Goal: Task Accomplishment & Management: Manage account settings

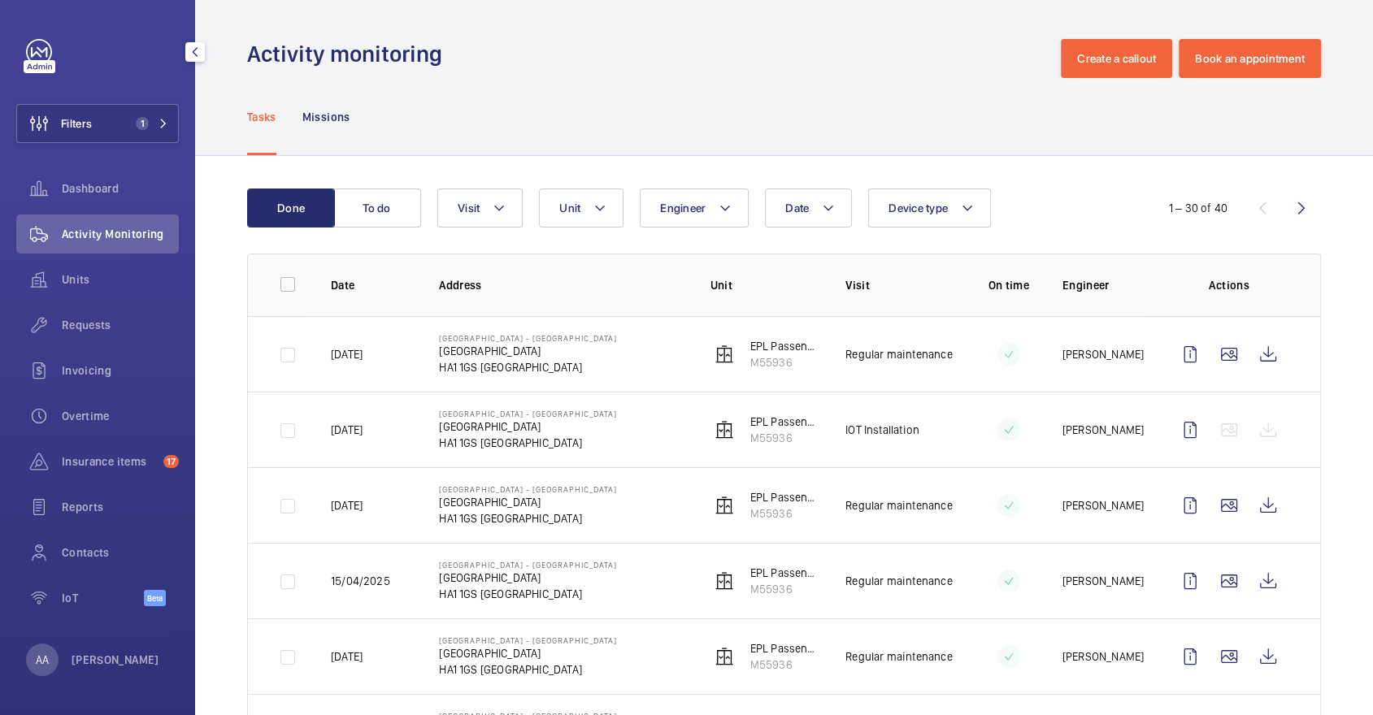
click at [158, 100] on div "Filters 1 Dashboard Activity Monitoring Units Requests Invoicing Overtime Insur…" at bounding box center [97, 331] width 163 height 585
click at [145, 115] on button "Filters 1" at bounding box center [97, 123] width 163 height 39
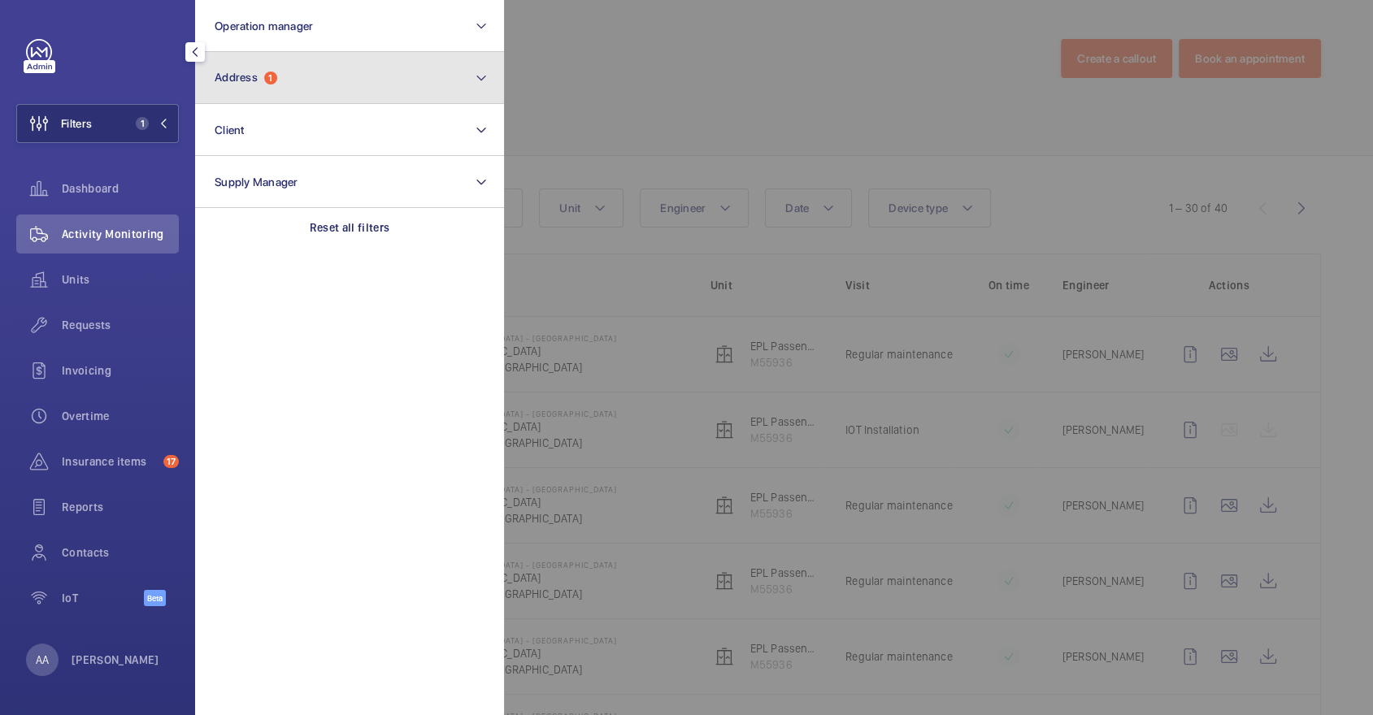
click at [280, 102] on button "Address 1" at bounding box center [349, 78] width 309 height 52
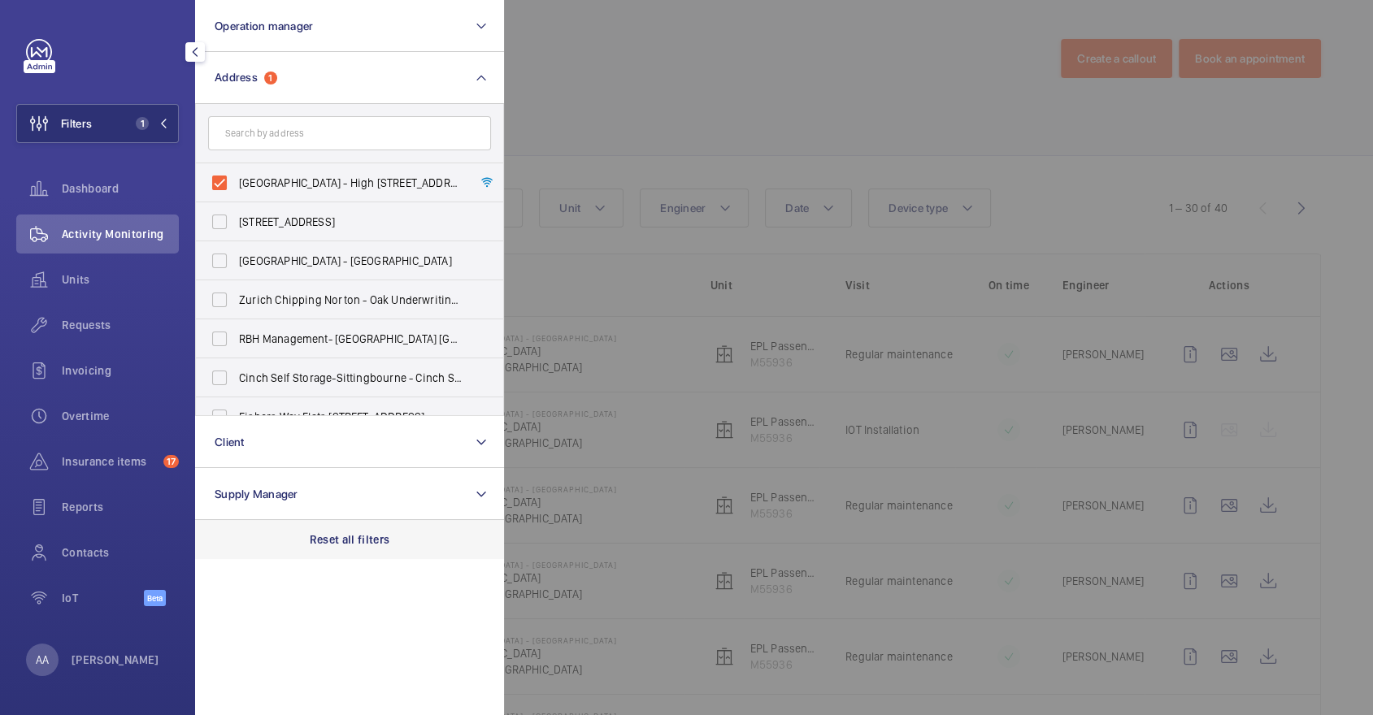
click at [350, 542] on p "Reset all filters" at bounding box center [350, 540] width 80 height 16
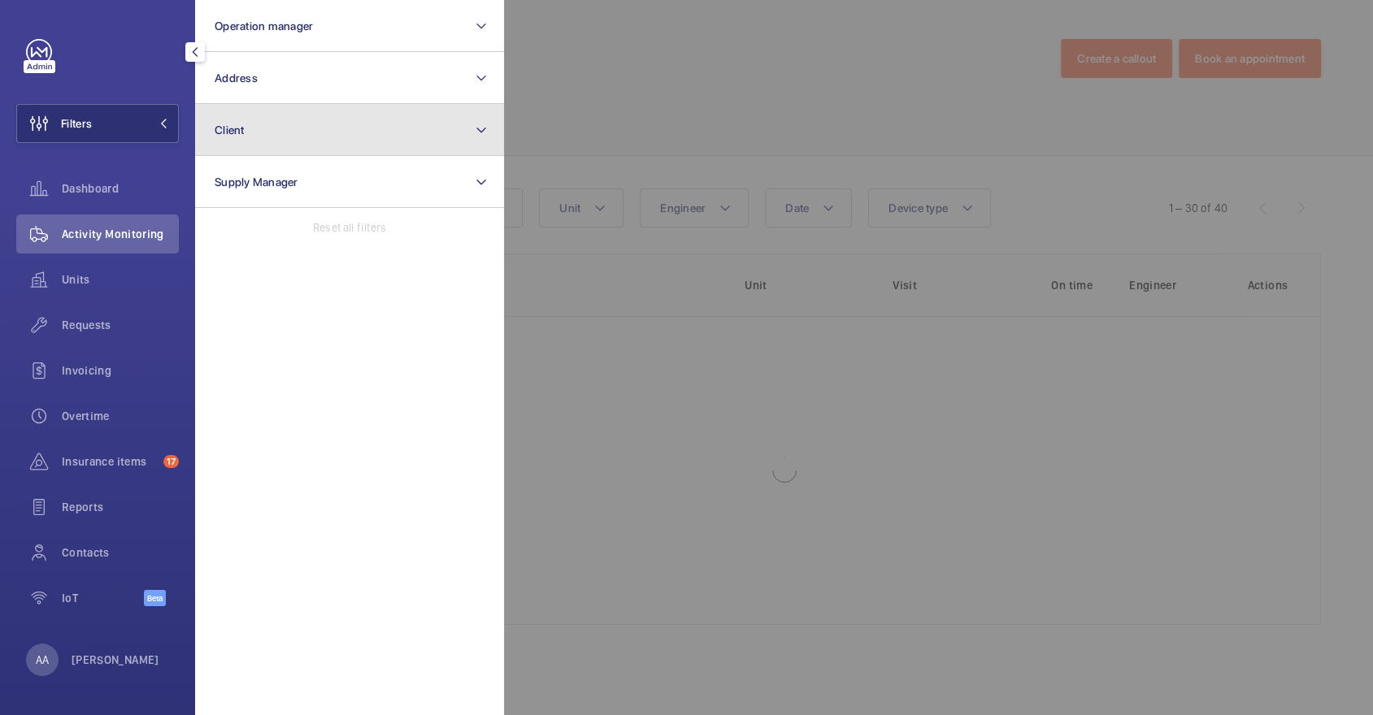
click at [332, 126] on button "Client" at bounding box center [349, 130] width 309 height 52
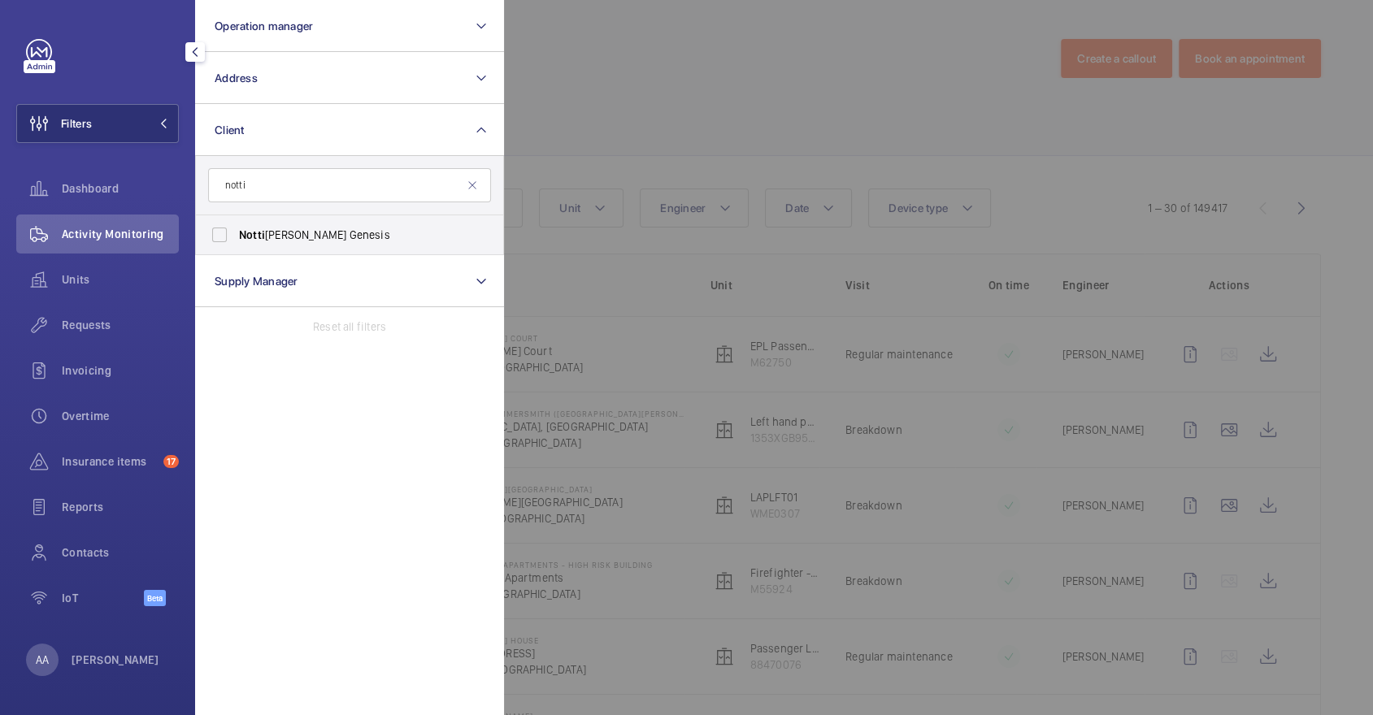
type input "notti"
click at [338, 242] on label "Notti [PERSON_NAME] Genesis" at bounding box center [337, 234] width 283 height 39
click at [236, 242] on input "Notti [PERSON_NAME] Genesis" at bounding box center [219, 235] width 33 height 33
checkbox input "true"
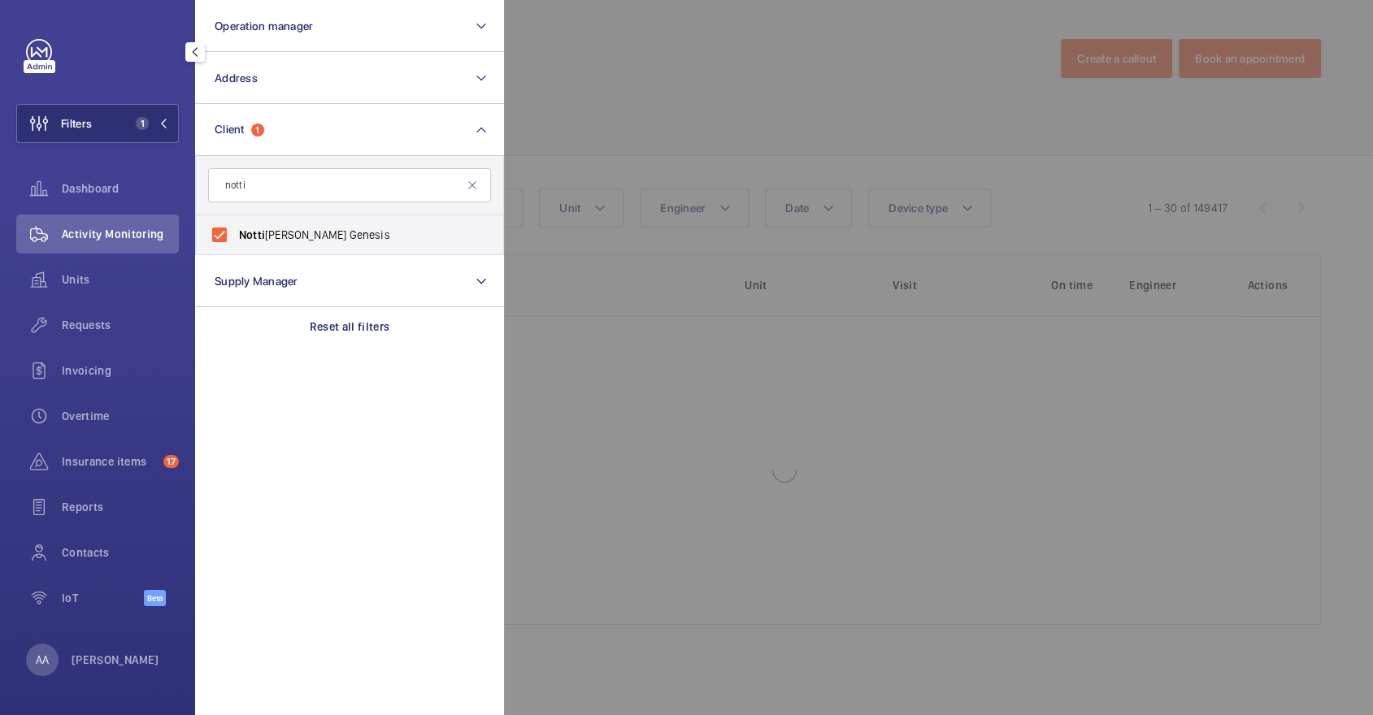
click at [555, 132] on div at bounding box center [1190, 357] width 1373 height 715
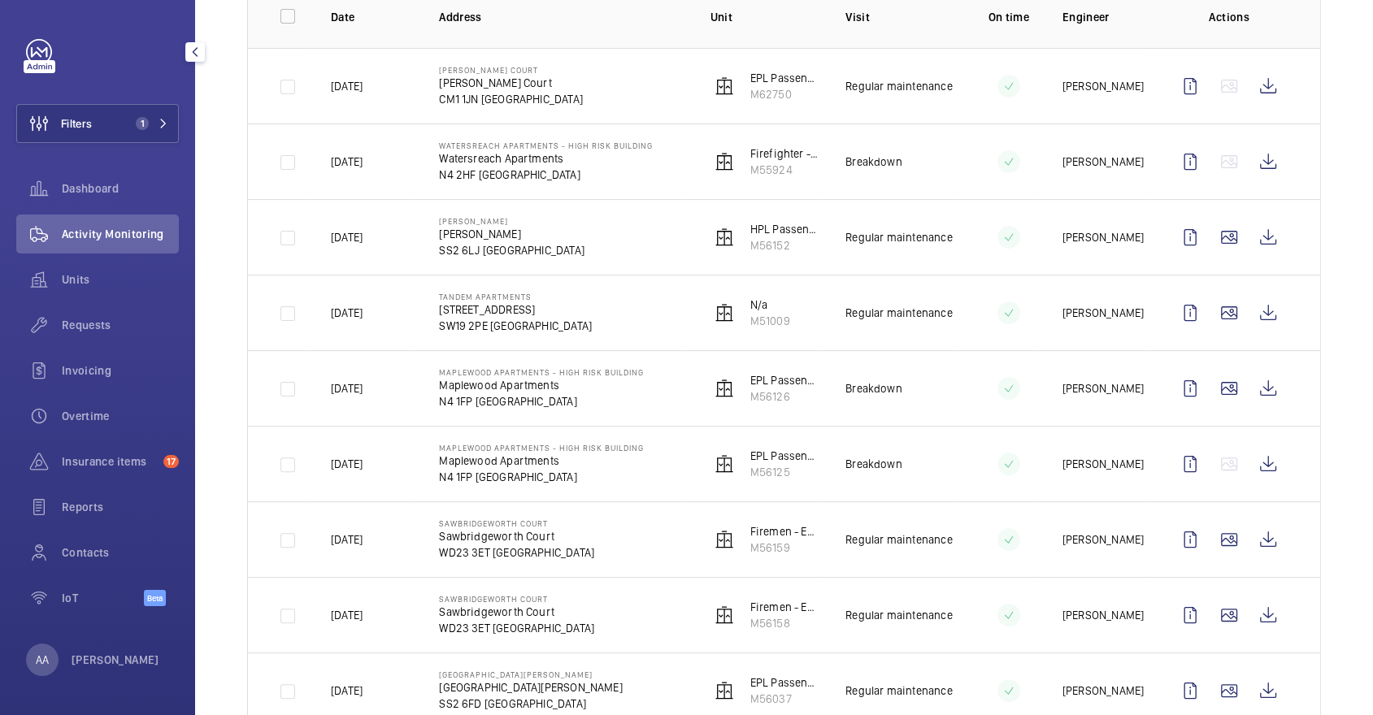
scroll to position [273, 0]
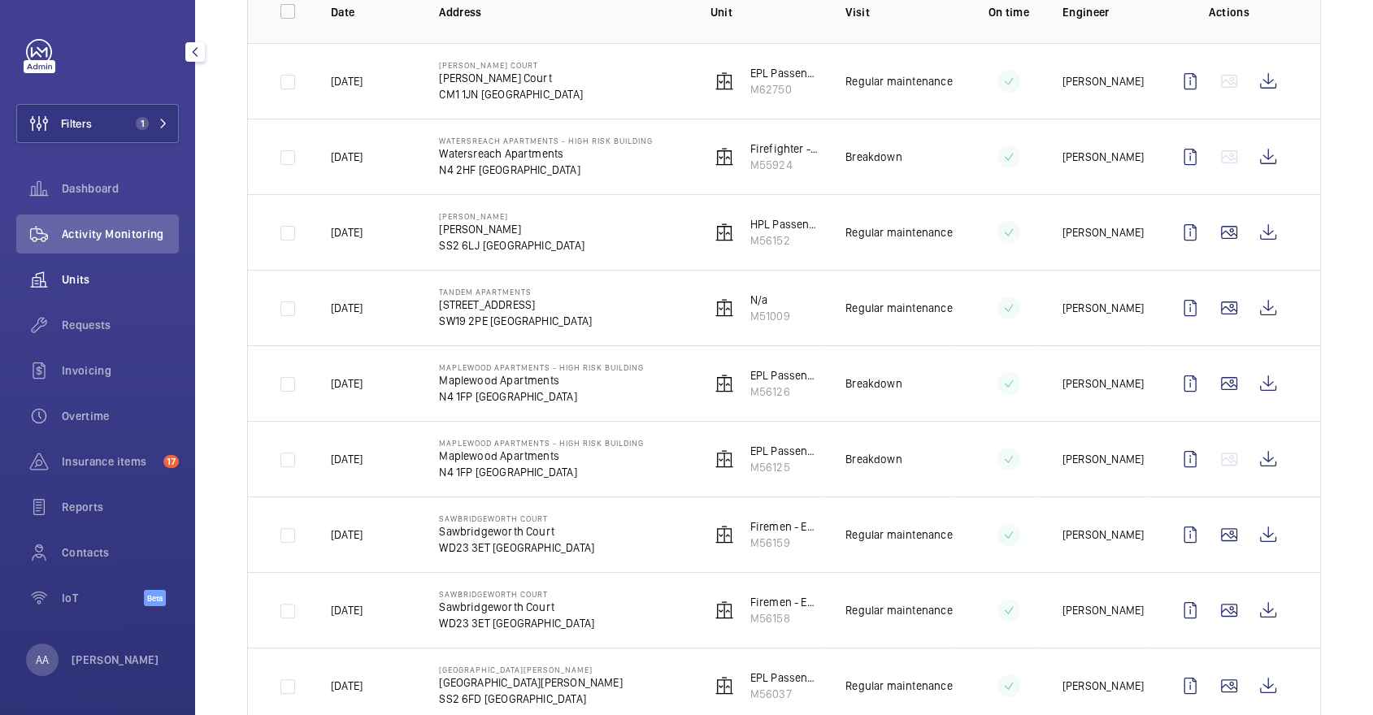
click at [98, 288] on div "Units" at bounding box center [97, 279] width 163 height 39
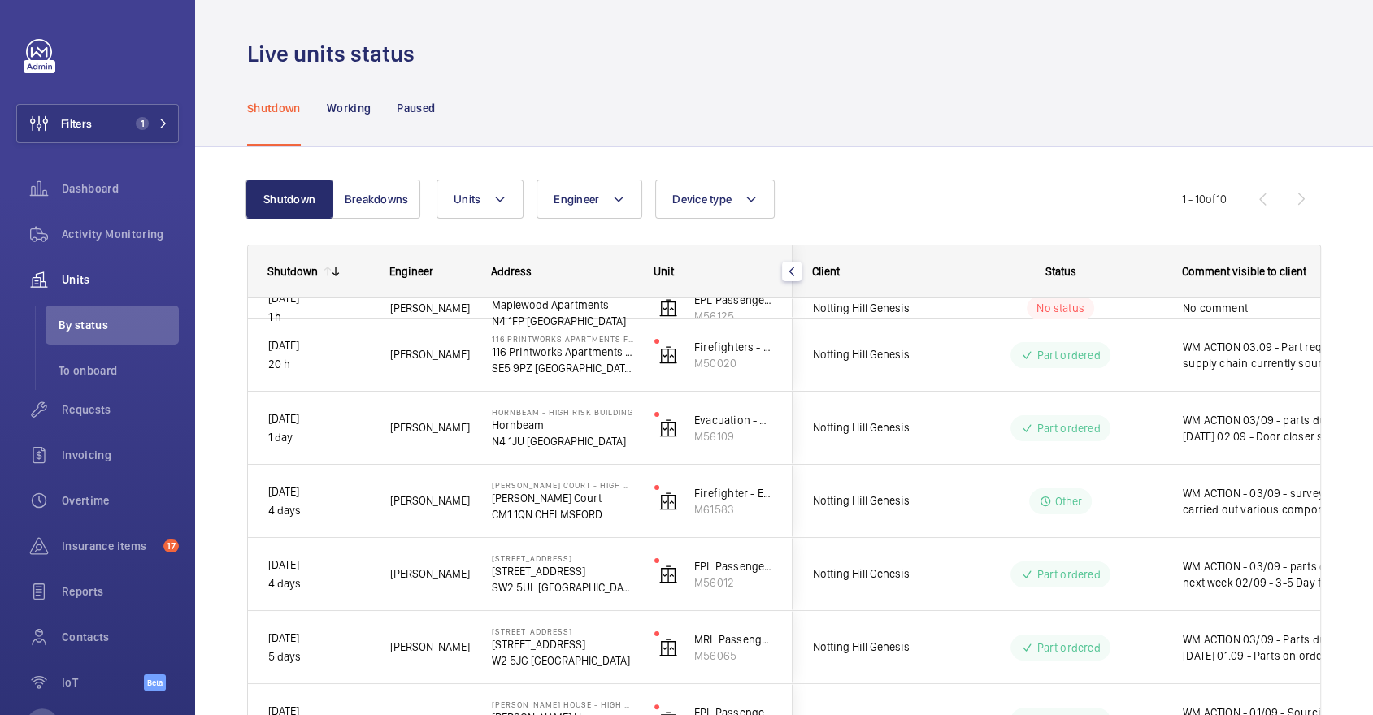
click at [1059, 177] on div "Shutdown Breakdowns Units Engineer Device type More filters Reset all filters 1…" at bounding box center [784, 585] width 1074 height 863
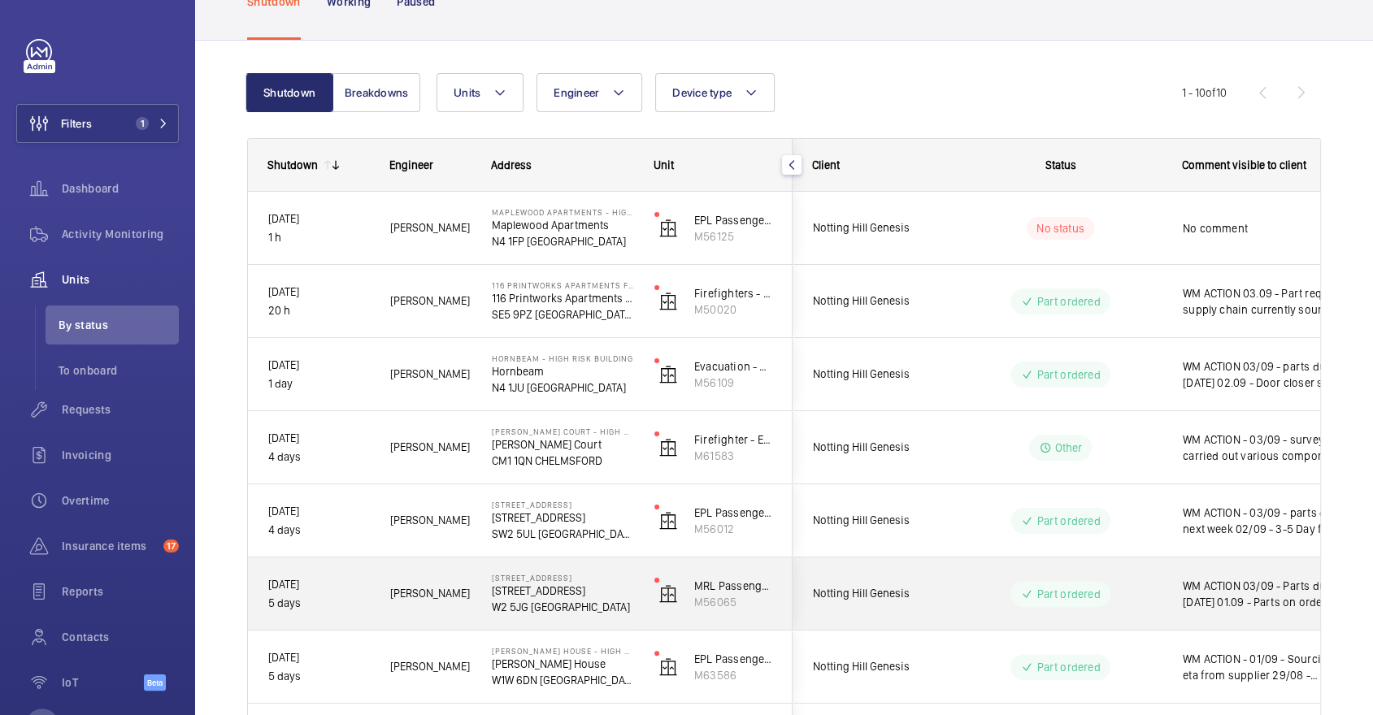
scroll to position [47, 0]
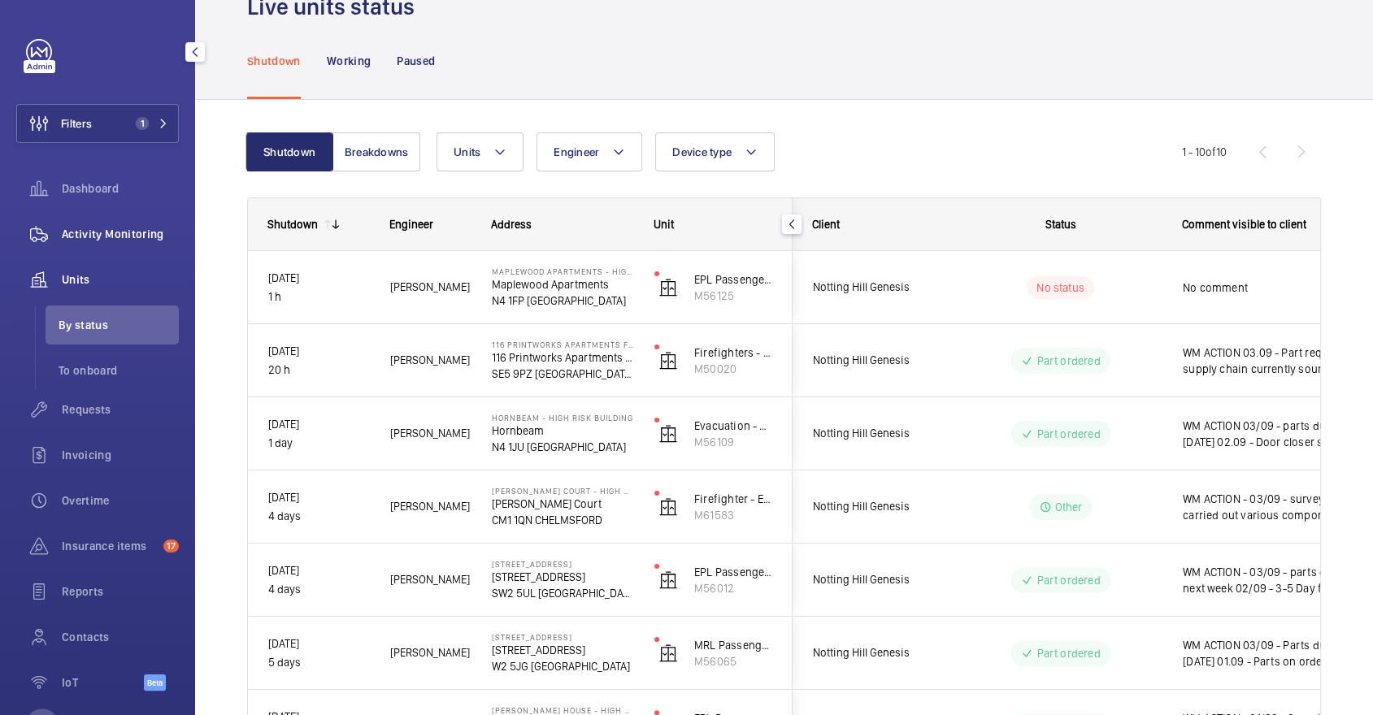
click at [140, 226] on span "Activity Monitoring" at bounding box center [120, 234] width 117 height 16
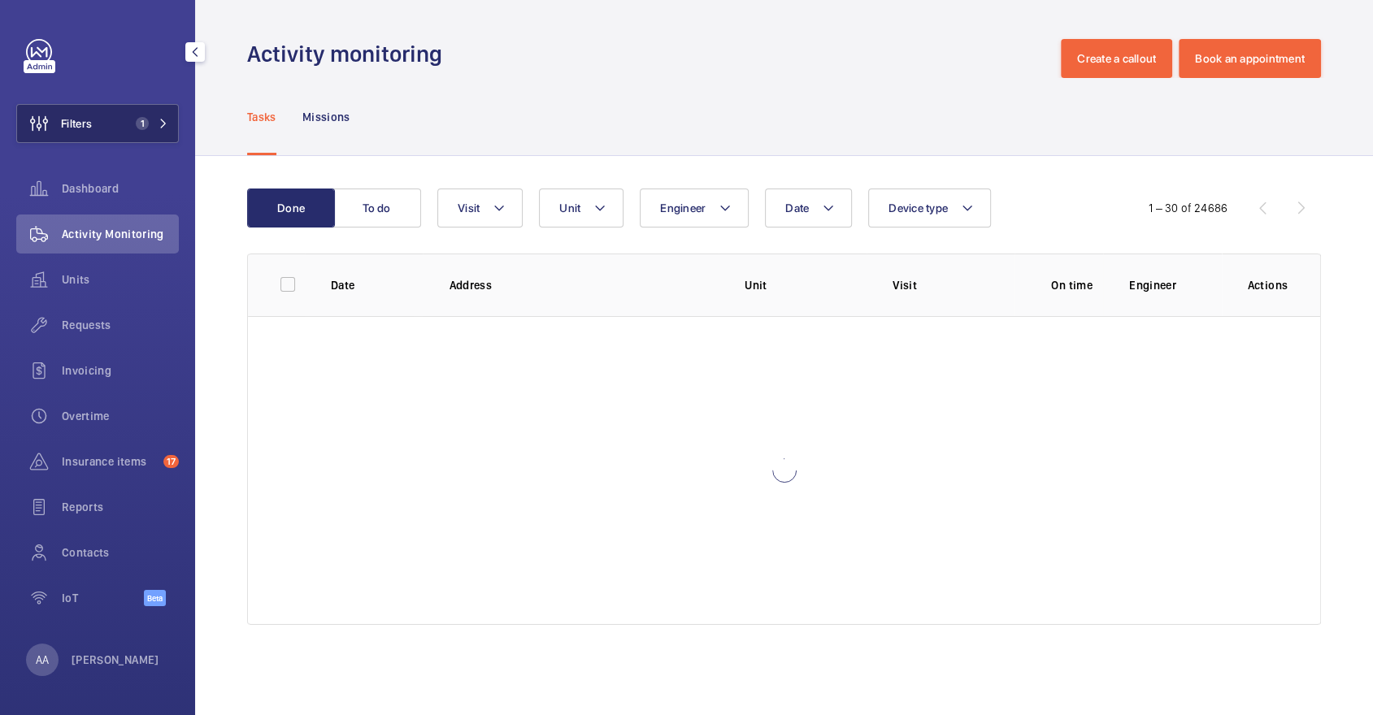
click at [103, 115] on button "Filters 1" at bounding box center [97, 123] width 163 height 39
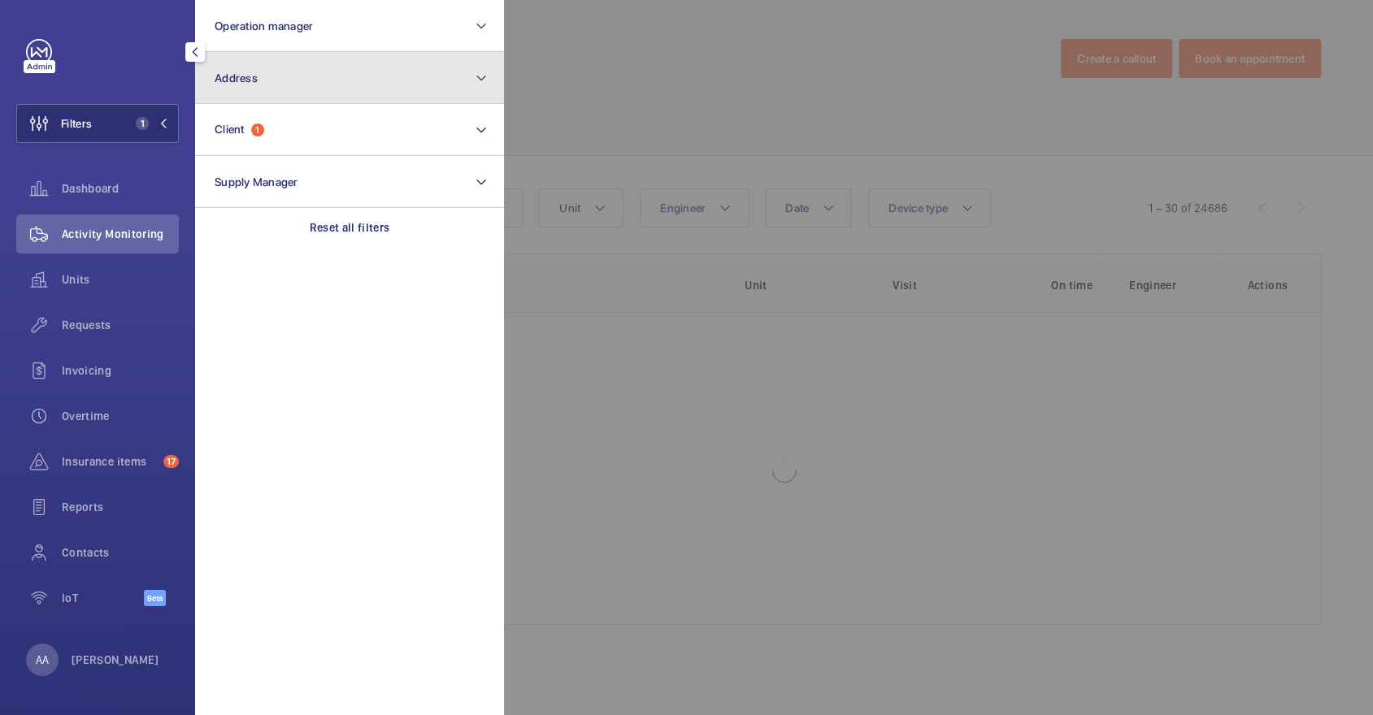
click at [281, 90] on button "Address" at bounding box center [349, 78] width 309 height 52
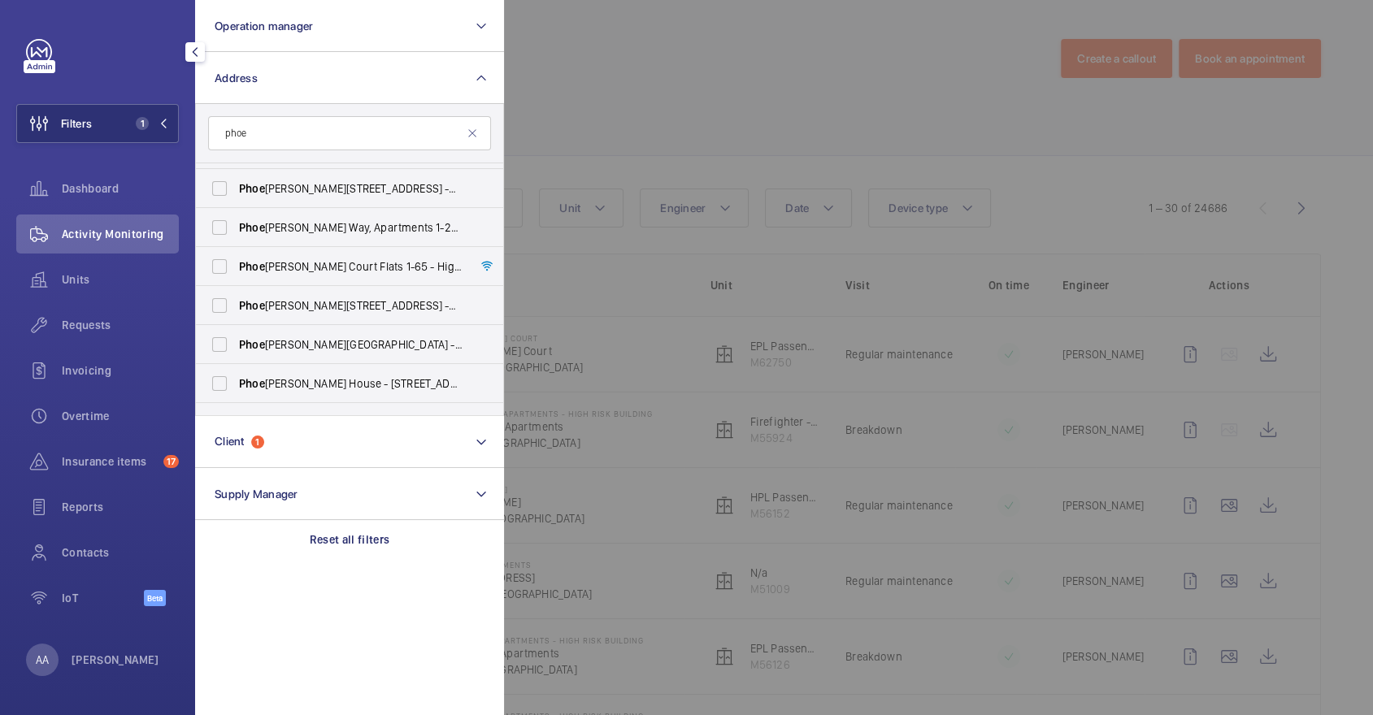
scroll to position [33, 0]
type input "phoe"
click at [325, 270] on span "Phoe [PERSON_NAME] Court Flats [STREET_ADDRESS][PERSON_NAME]" at bounding box center [351, 267] width 224 height 16
click at [236, 270] on input "Phoe [PERSON_NAME] Court Flats [STREET_ADDRESS][PERSON_NAME]" at bounding box center [219, 267] width 33 height 33
checkbox input "true"
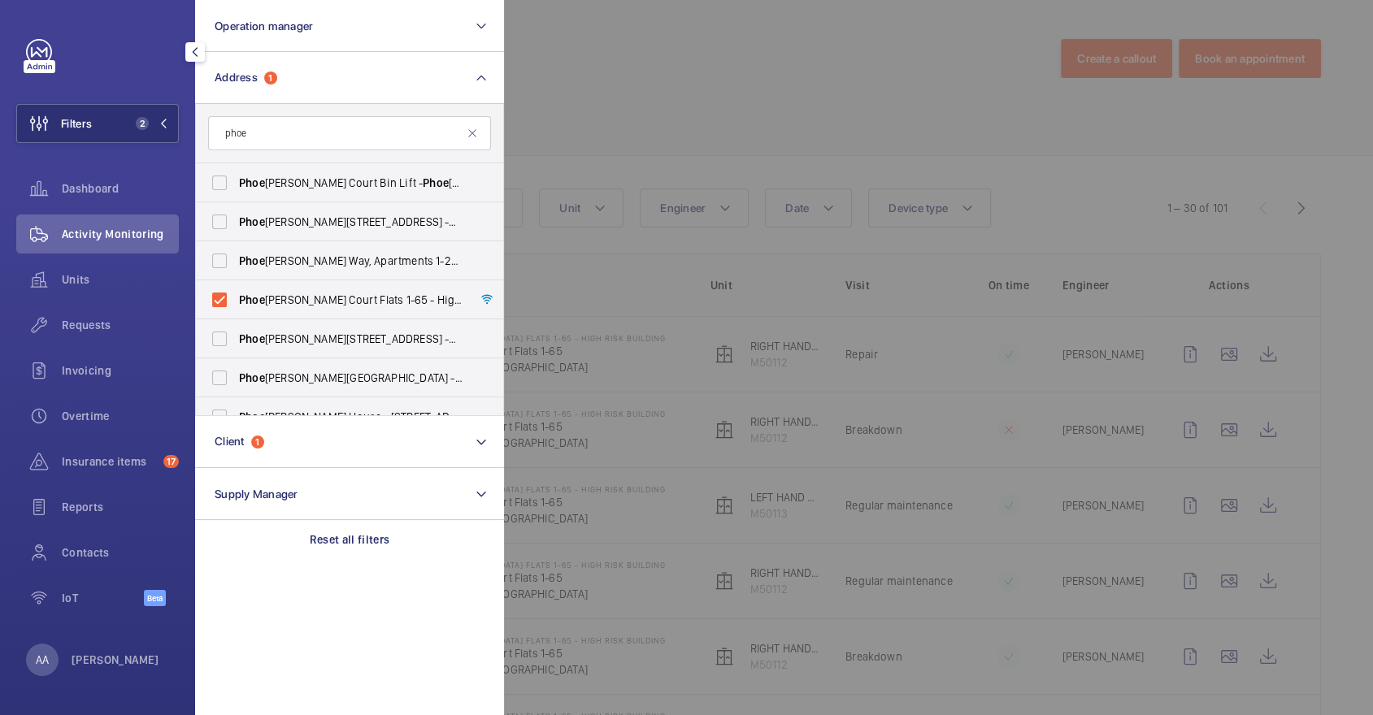
click at [758, 89] on div at bounding box center [1190, 357] width 1373 height 715
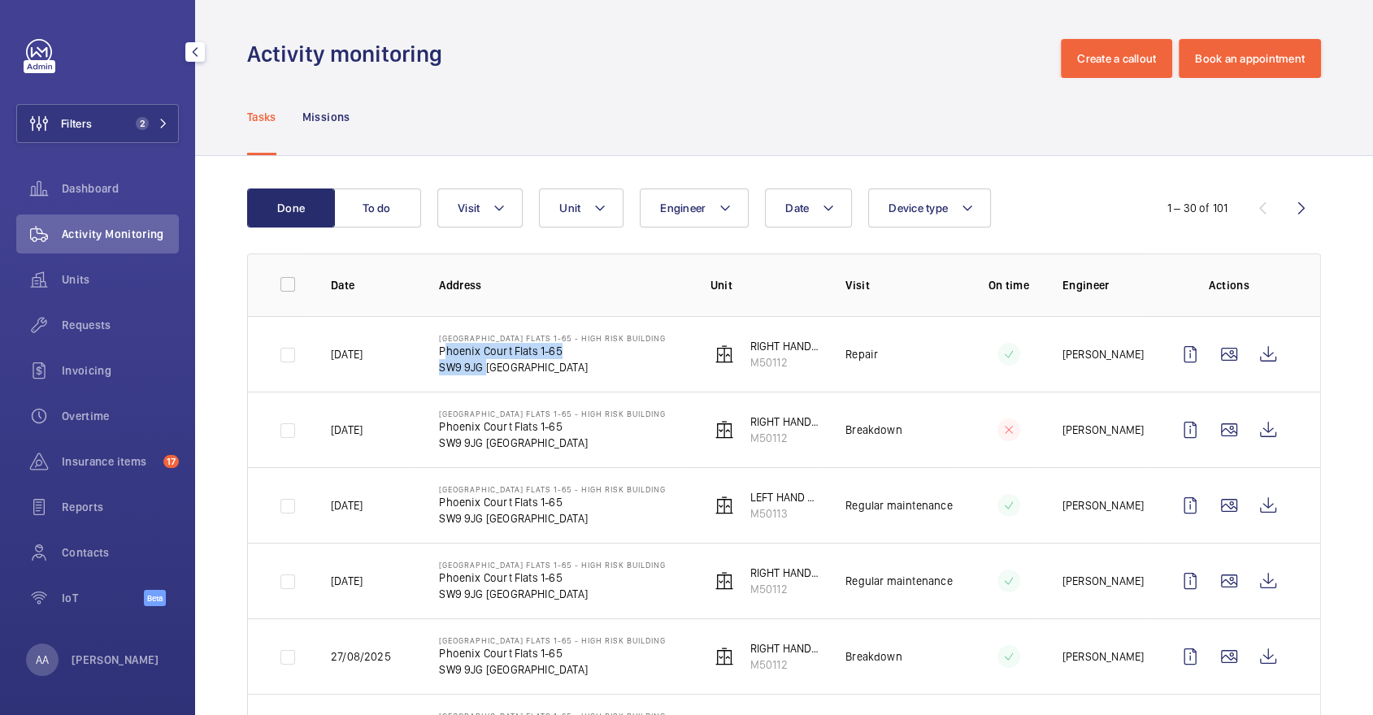
drag, startPoint x: 439, startPoint y: 347, endPoint x: 480, endPoint y: 367, distance: 45.4
click at [480, 367] on div "[GEOGRAPHIC_DATA] Flats [STREET_ADDRESS]" at bounding box center [552, 354] width 227 height 42
copy div "[STREET_ADDRESS]"
click at [503, 115] on div "Tasks Missions" at bounding box center [784, 116] width 1074 height 77
click at [38, 119] on wm-front-icon-button at bounding box center [39, 123] width 44 height 39
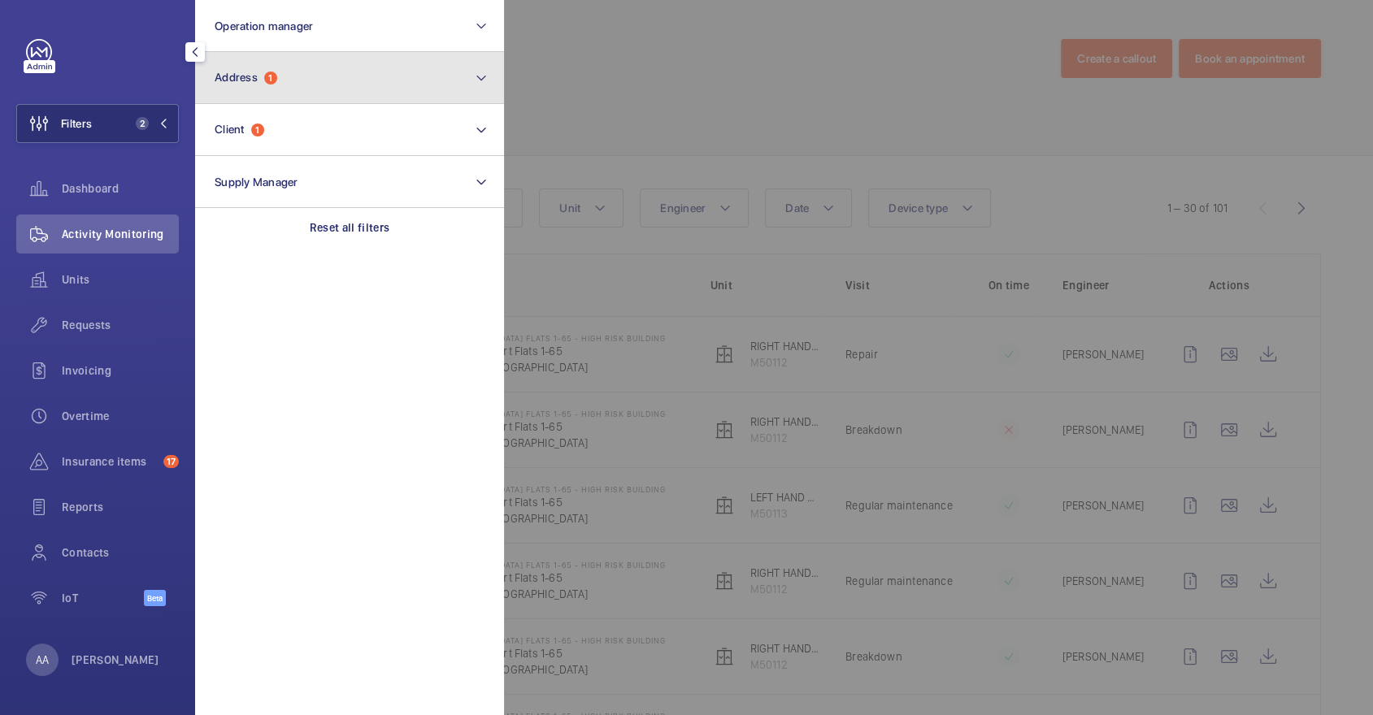
click at [267, 75] on span "1" at bounding box center [270, 78] width 13 height 13
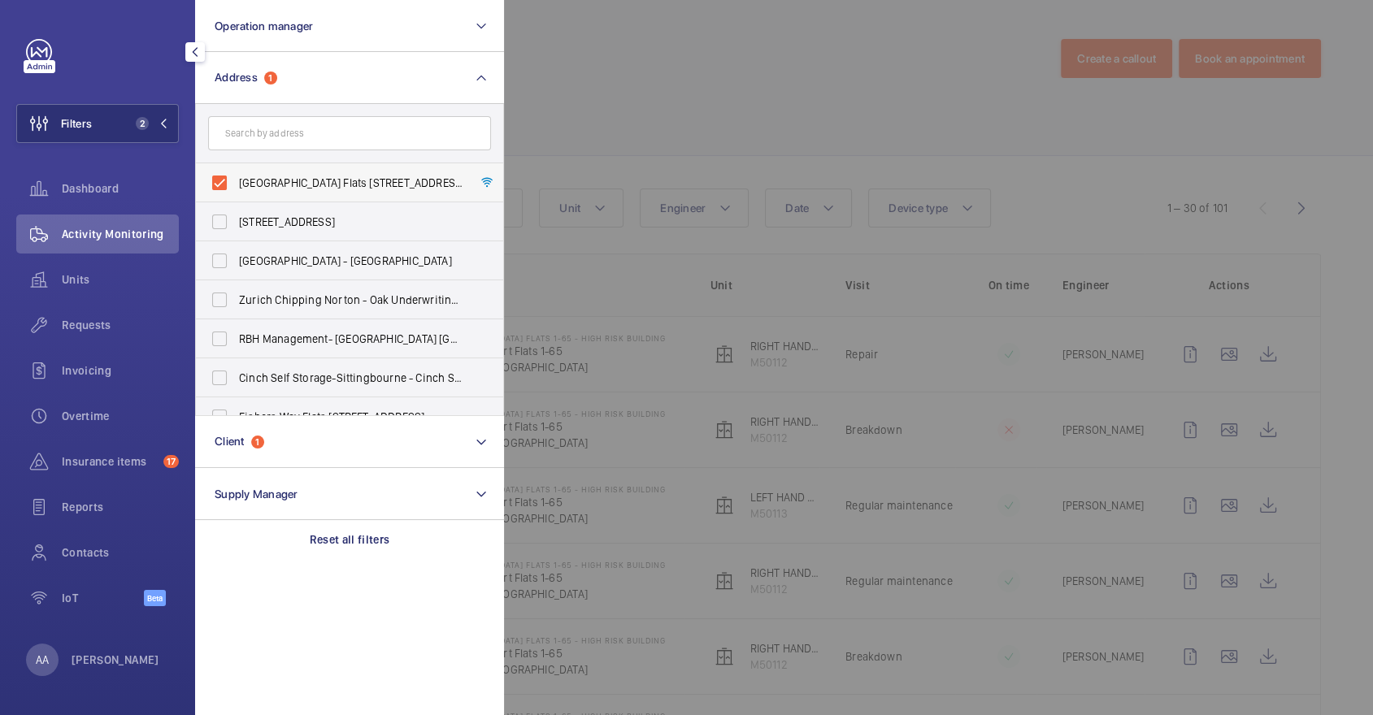
click at [302, 185] on span "[GEOGRAPHIC_DATA] Flats [STREET_ADDRESS]" at bounding box center [351, 183] width 224 height 16
click at [236, 185] on input "[GEOGRAPHIC_DATA] Flats [STREET_ADDRESS]" at bounding box center [219, 183] width 33 height 33
checkbox input "false"
click at [608, 108] on div at bounding box center [1190, 357] width 1373 height 715
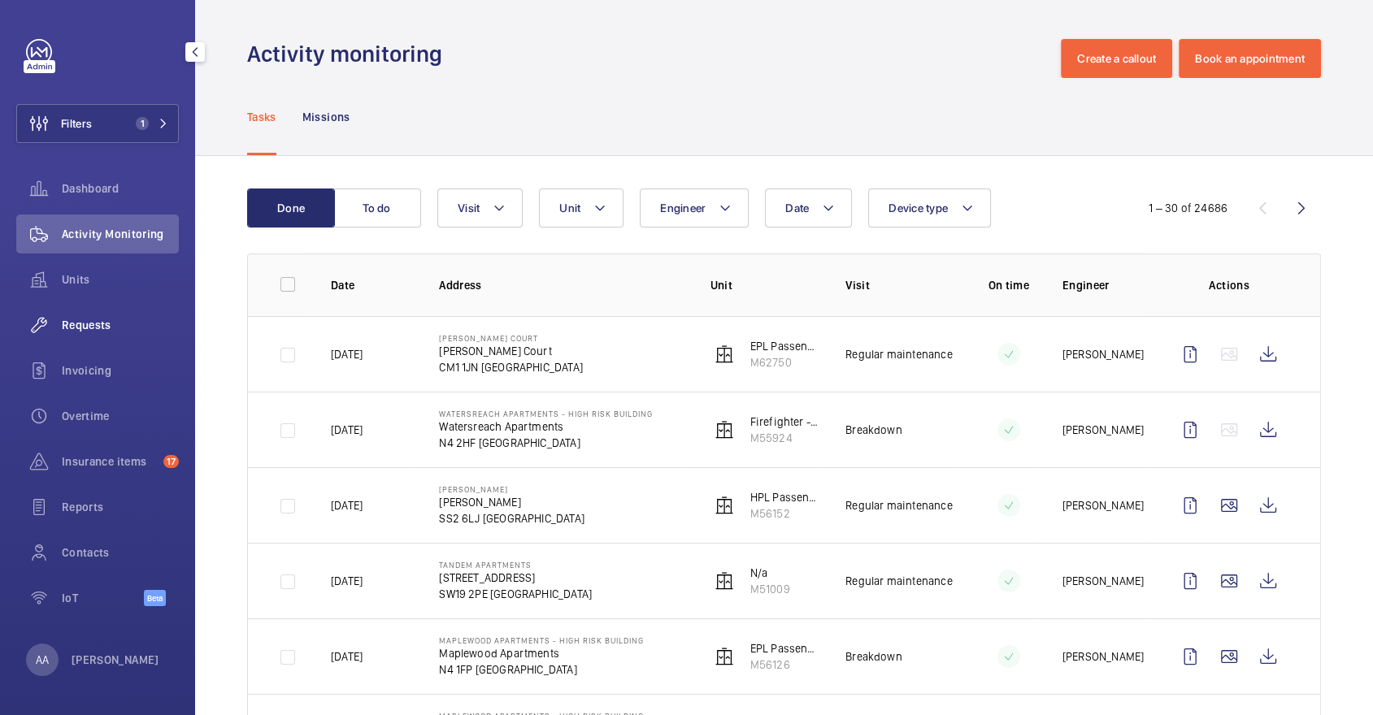
click at [132, 342] on div "Requests" at bounding box center [97, 325] width 163 height 39
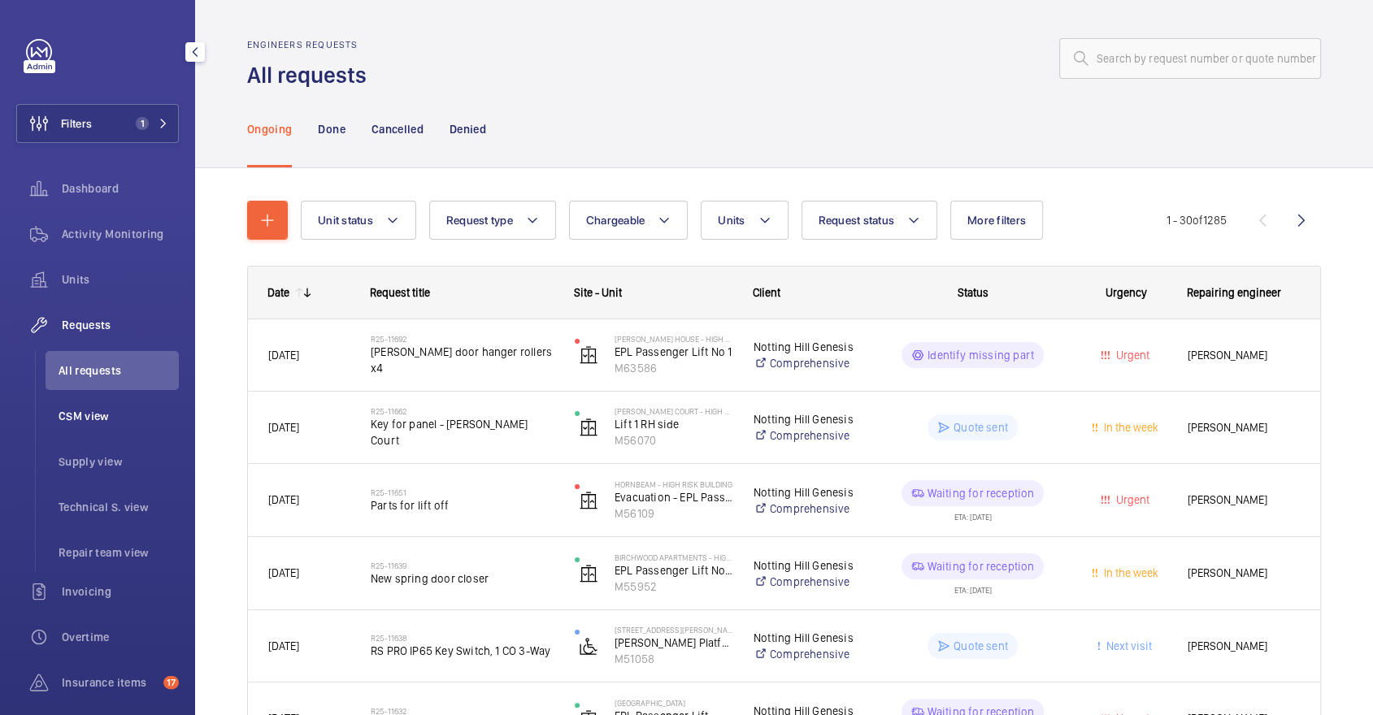
click at [101, 422] on span "CSM view" at bounding box center [119, 416] width 120 height 16
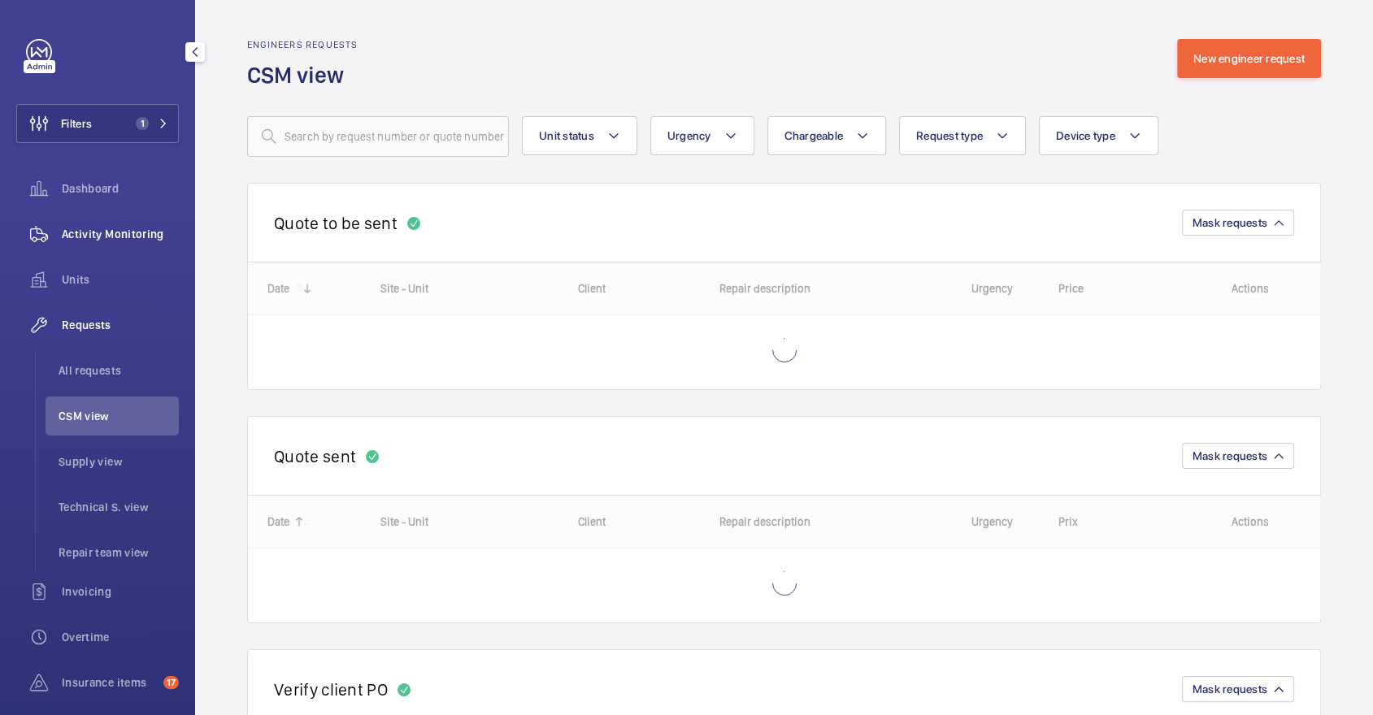
click at [130, 247] on div "Activity Monitoring" at bounding box center [97, 234] width 163 height 39
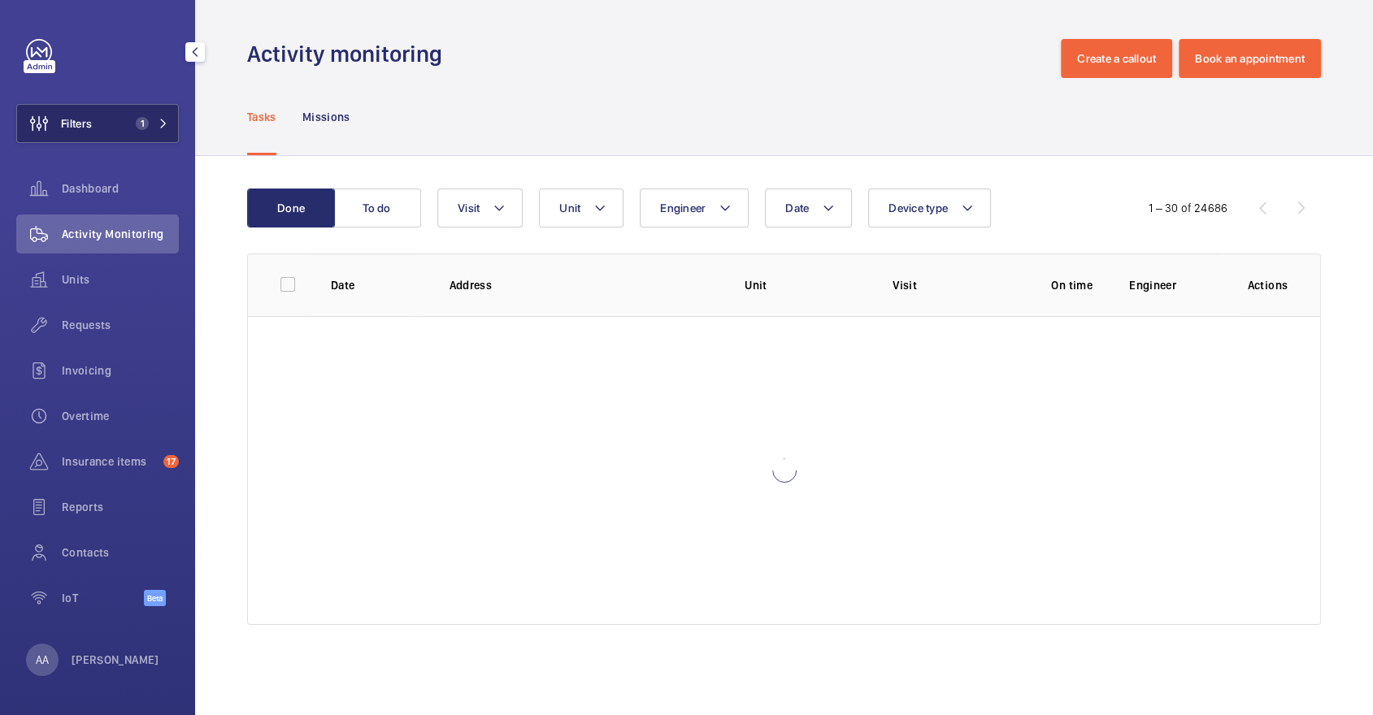
click at [106, 121] on button "Filters 1" at bounding box center [97, 123] width 163 height 39
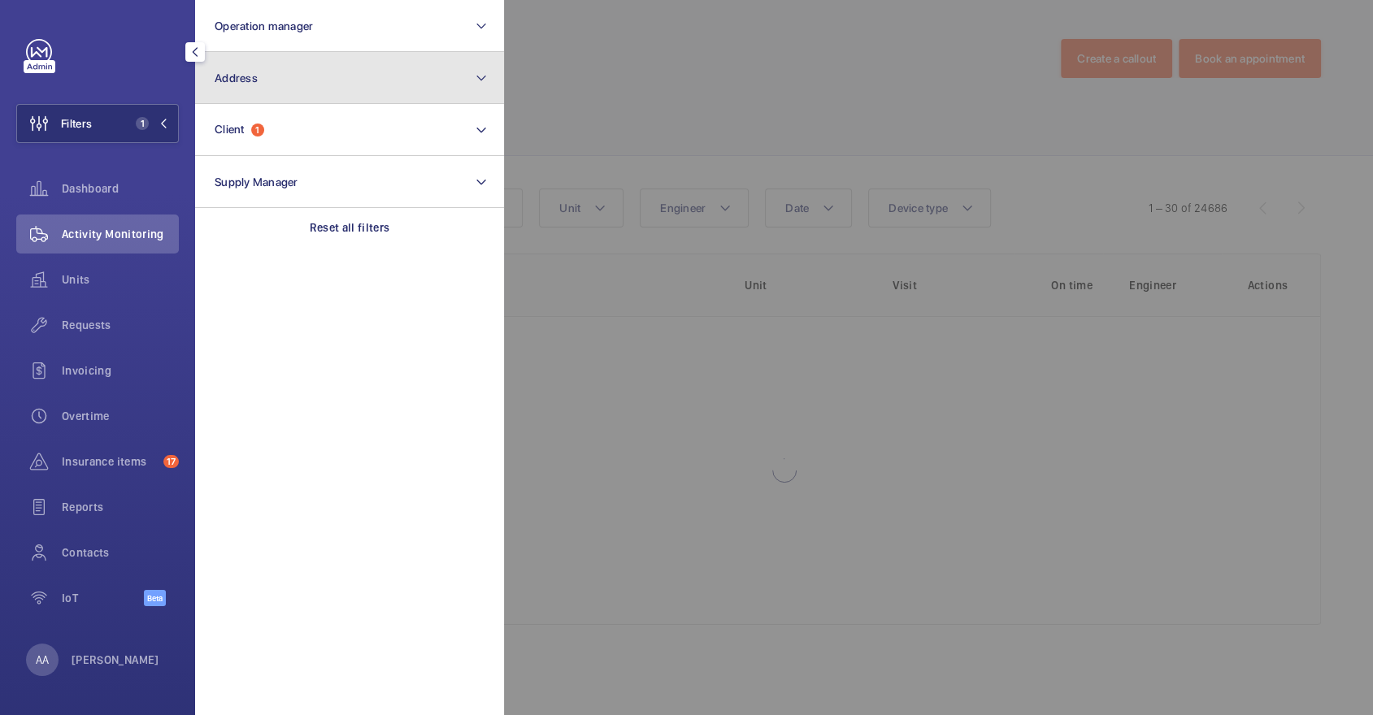
click at [233, 77] on span "Address" at bounding box center [236, 78] width 43 height 13
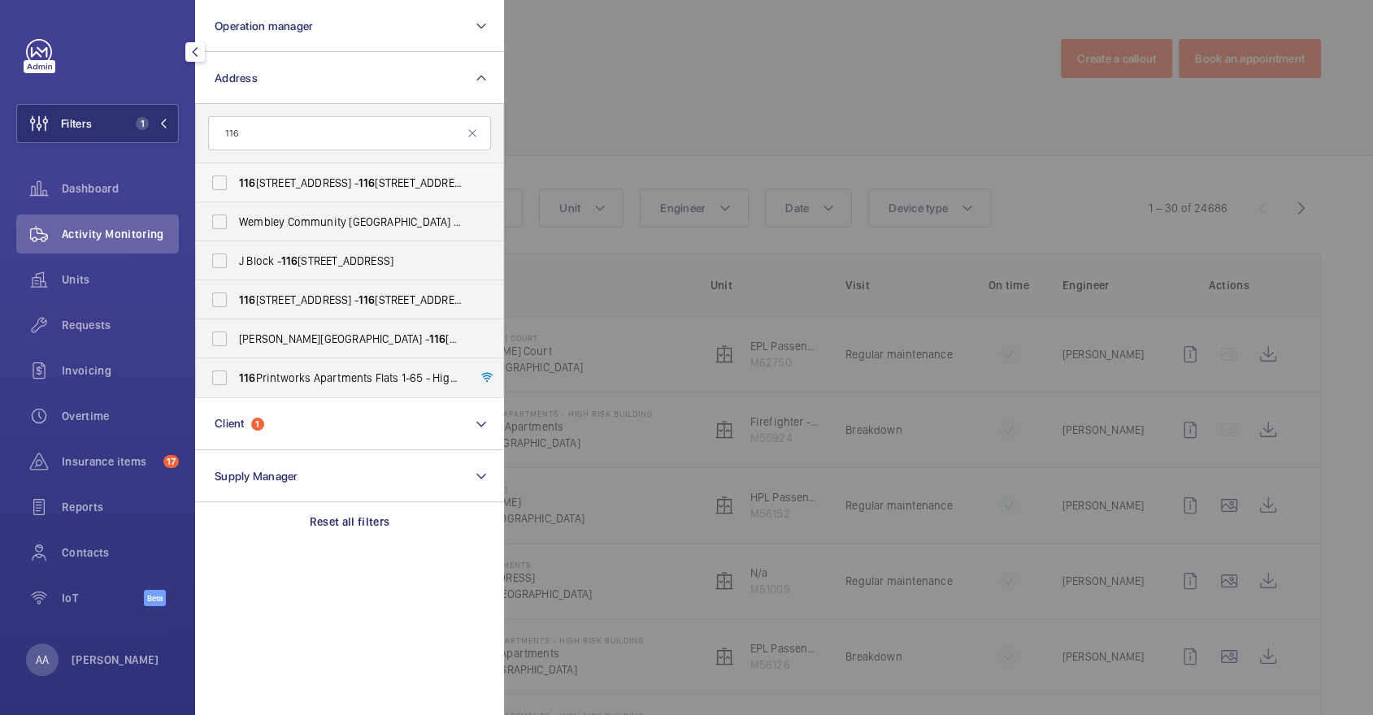
type input "116"
click at [276, 180] on span "[STREET_ADDRESS]" at bounding box center [351, 183] width 224 height 16
click at [236, 180] on input "[STREET_ADDRESS]" at bounding box center [219, 183] width 33 height 33
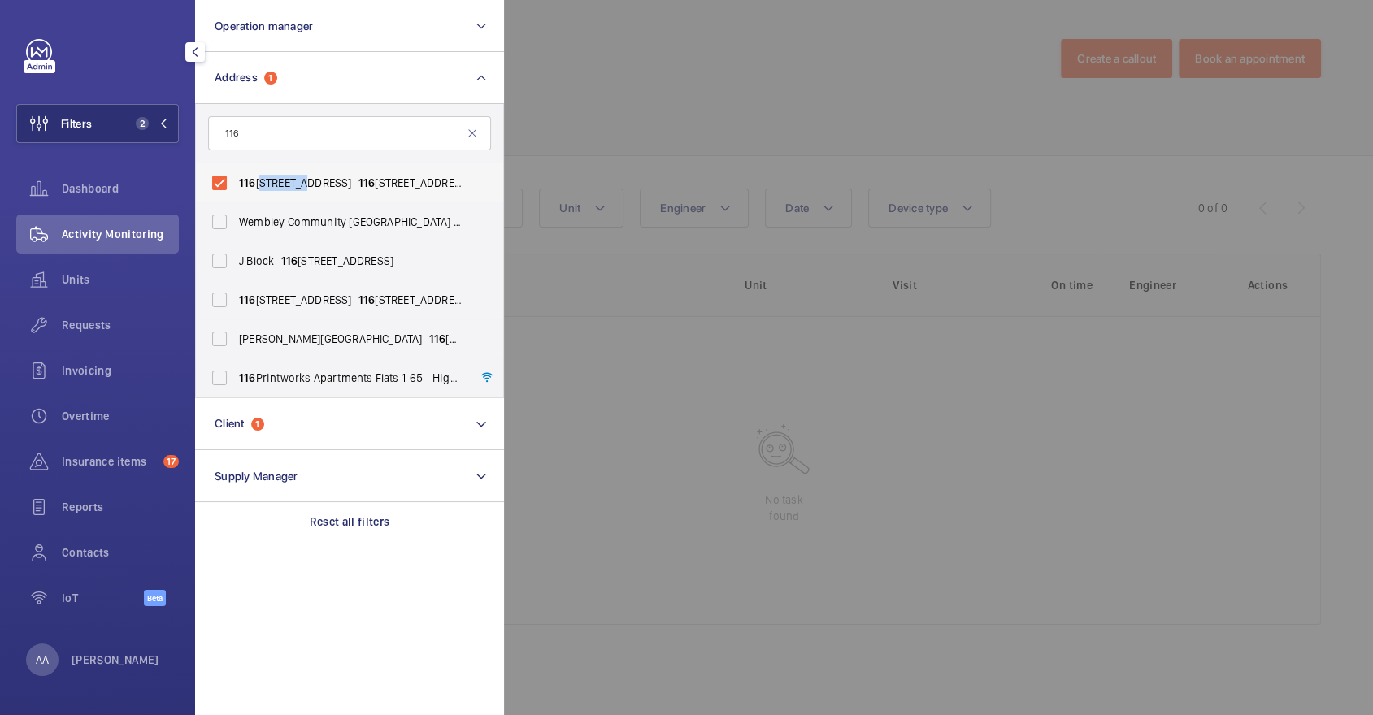
click at [276, 180] on span "[STREET_ADDRESS]" at bounding box center [351, 183] width 224 height 16
click at [236, 180] on input "[STREET_ADDRESS]" at bounding box center [219, 183] width 33 height 33
checkbox input "false"
click at [290, 377] on span "116 Printworks Apartments Flats 1-65 - High Risk Building - 116 Printworks Apar…" at bounding box center [351, 378] width 224 height 16
click at [236, 377] on input "116 Printworks Apartments Flats 1-65 - High Risk Building - 116 Printworks Apar…" at bounding box center [219, 378] width 33 height 33
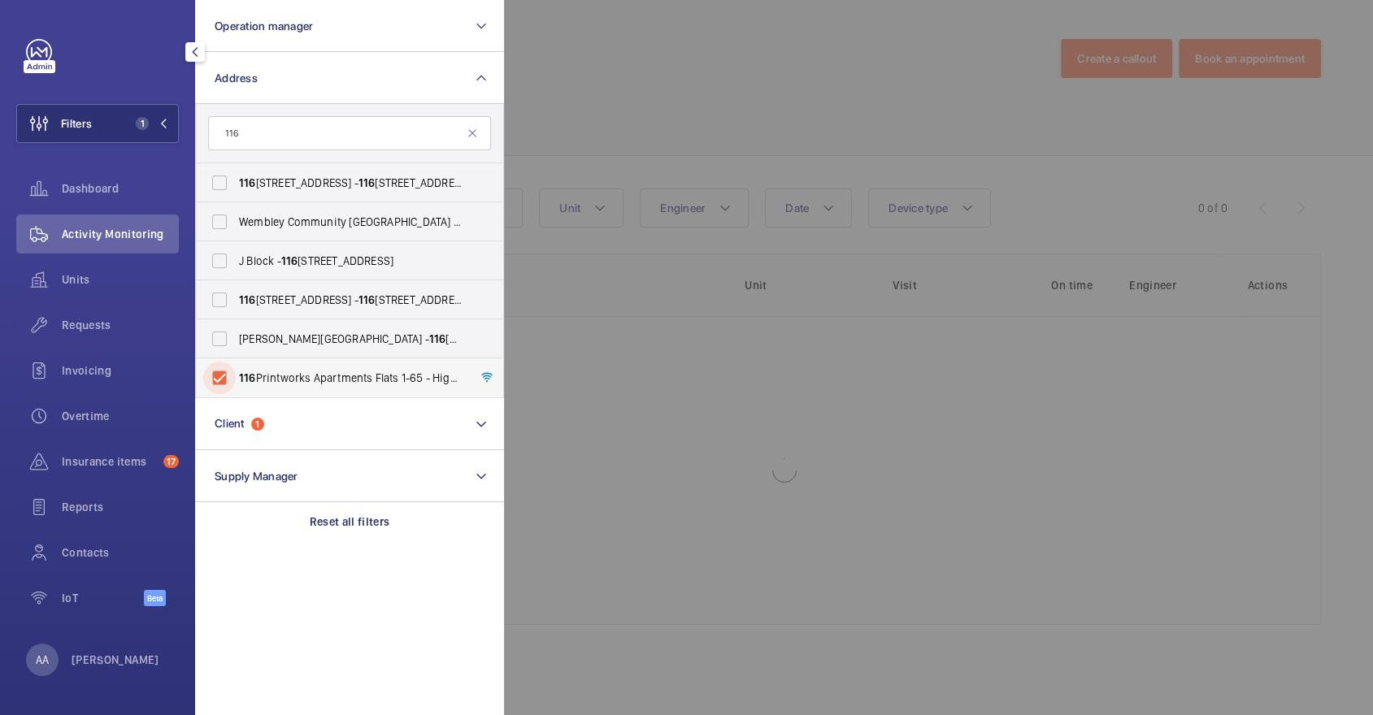
checkbox input "true"
click at [643, 120] on div at bounding box center [1190, 357] width 1373 height 715
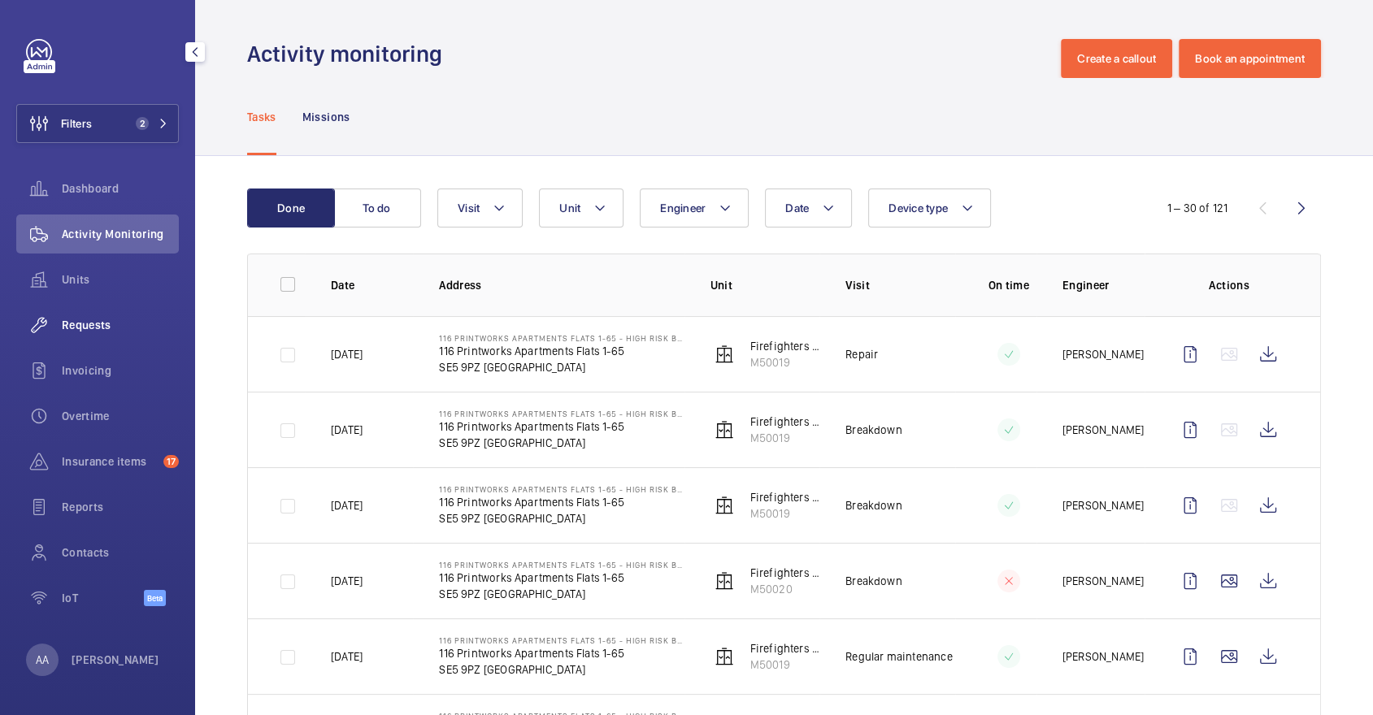
click at [116, 328] on span "Requests" at bounding box center [120, 325] width 117 height 16
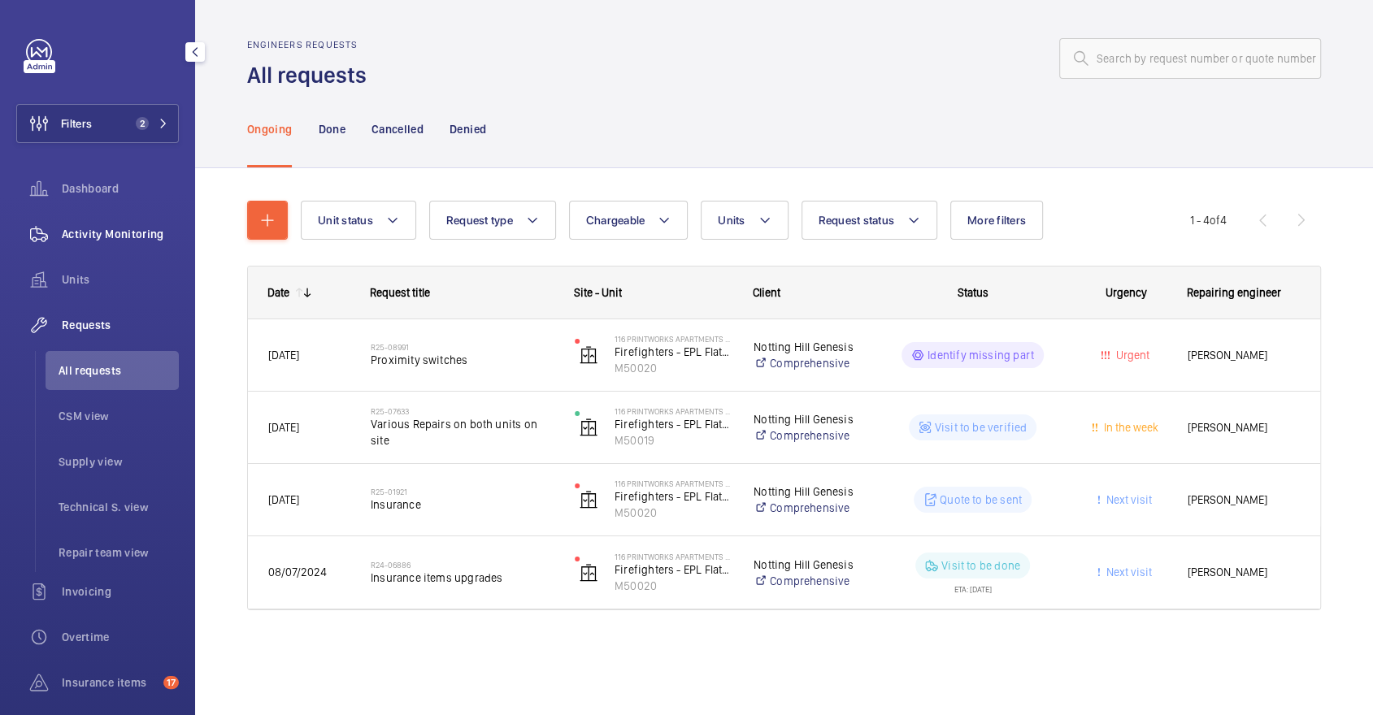
click at [136, 228] on span "Activity Monitoring" at bounding box center [120, 234] width 117 height 16
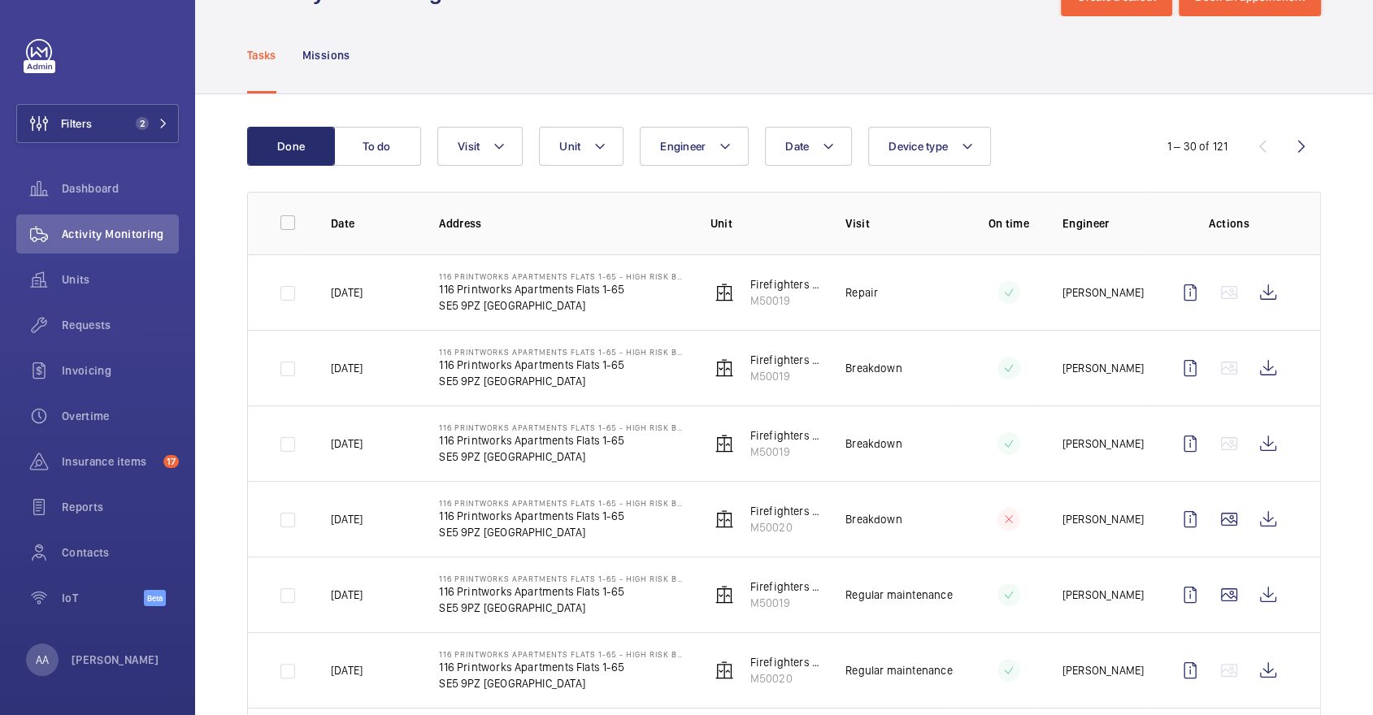
scroll to position [63, 0]
click at [1274, 444] on wm-front-icon-button at bounding box center [1267, 442] width 39 height 39
click at [113, 268] on div "Units" at bounding box center [97, 279] width 163 height 39
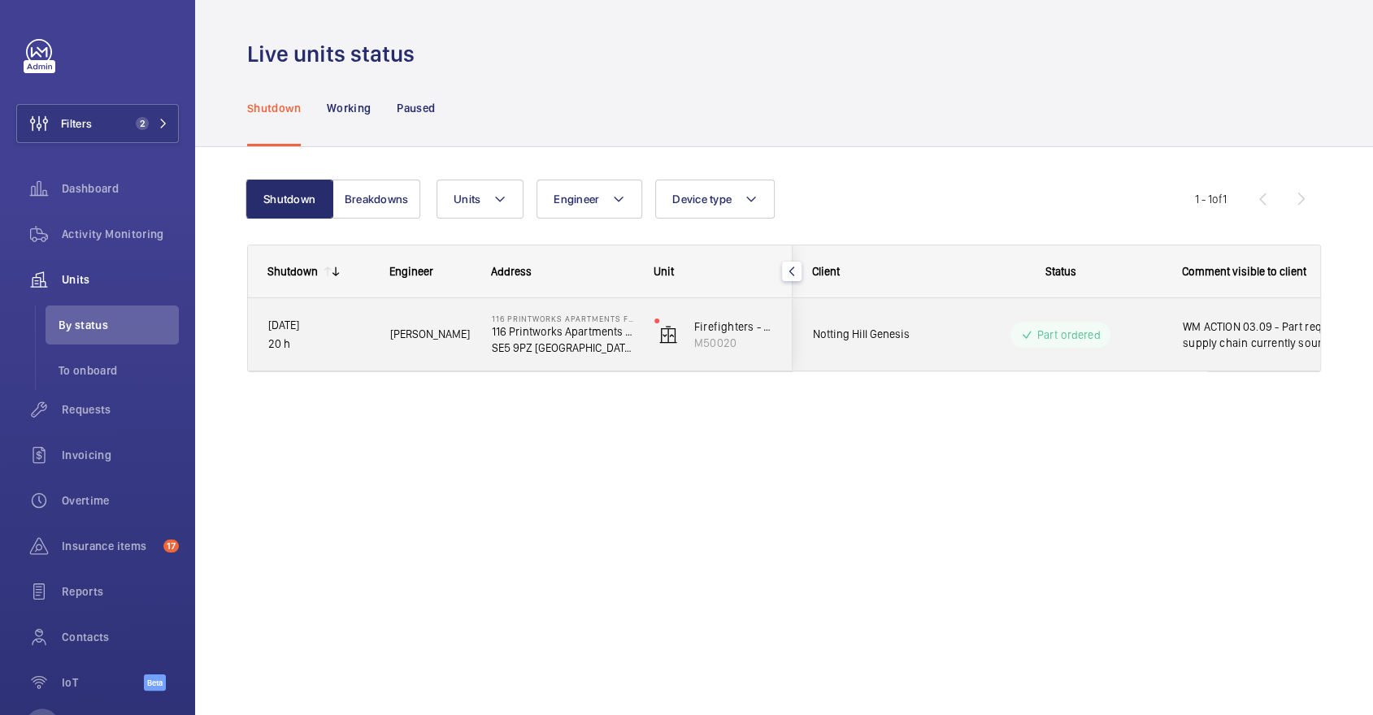
click at [1040, 335] on p "Part ordered" at bounding box center [1067, 335] width 63 height 16
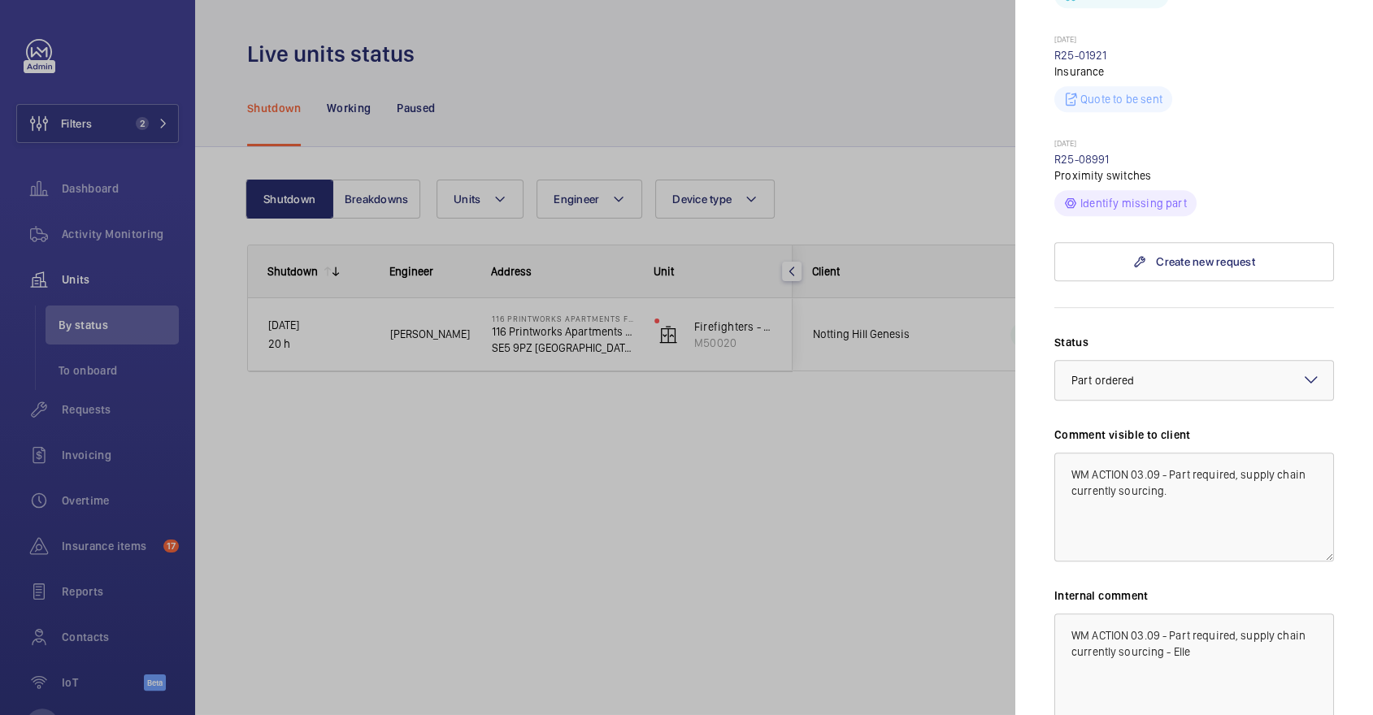
scroll to position [688, 0]
click at [819, 96] on div at bounding box center [686, 357] width 1373 height 715
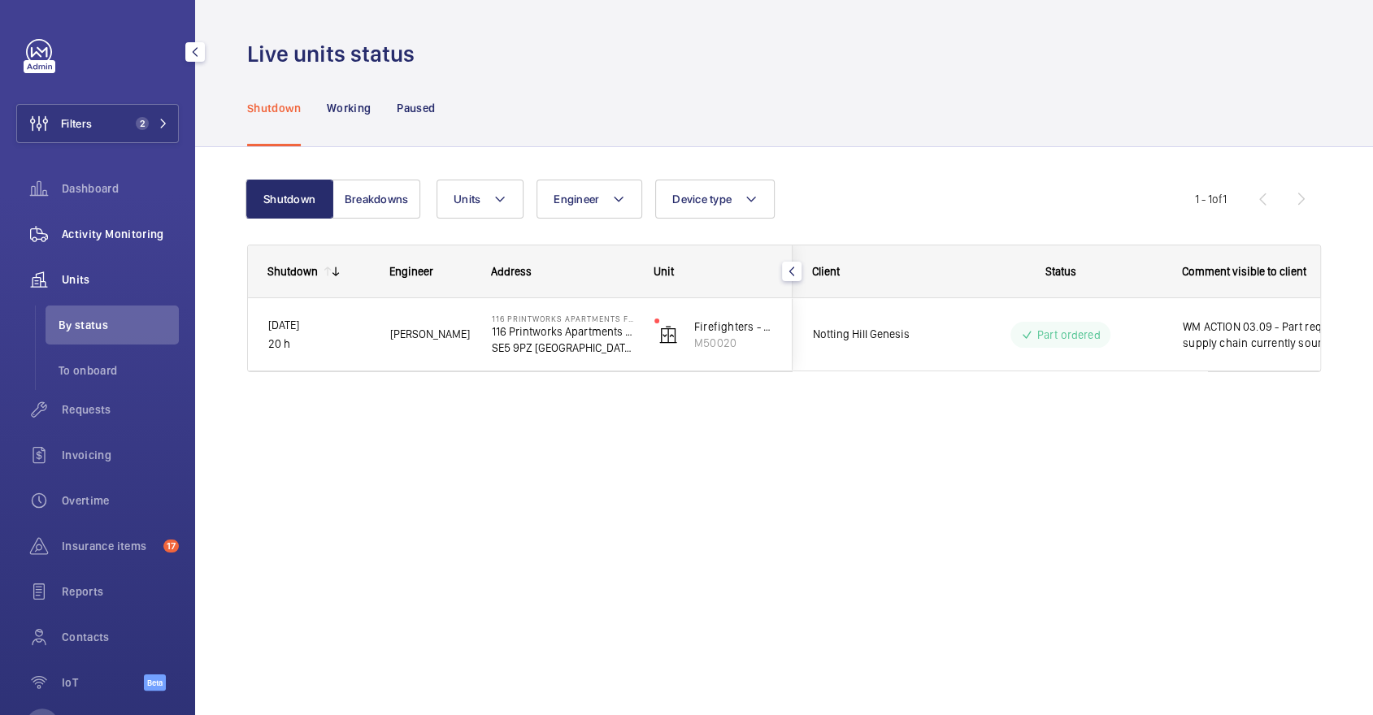
click at [106, 244] on div "Activity Monitoring" at bounding box center [97, 234] width 163 height 39
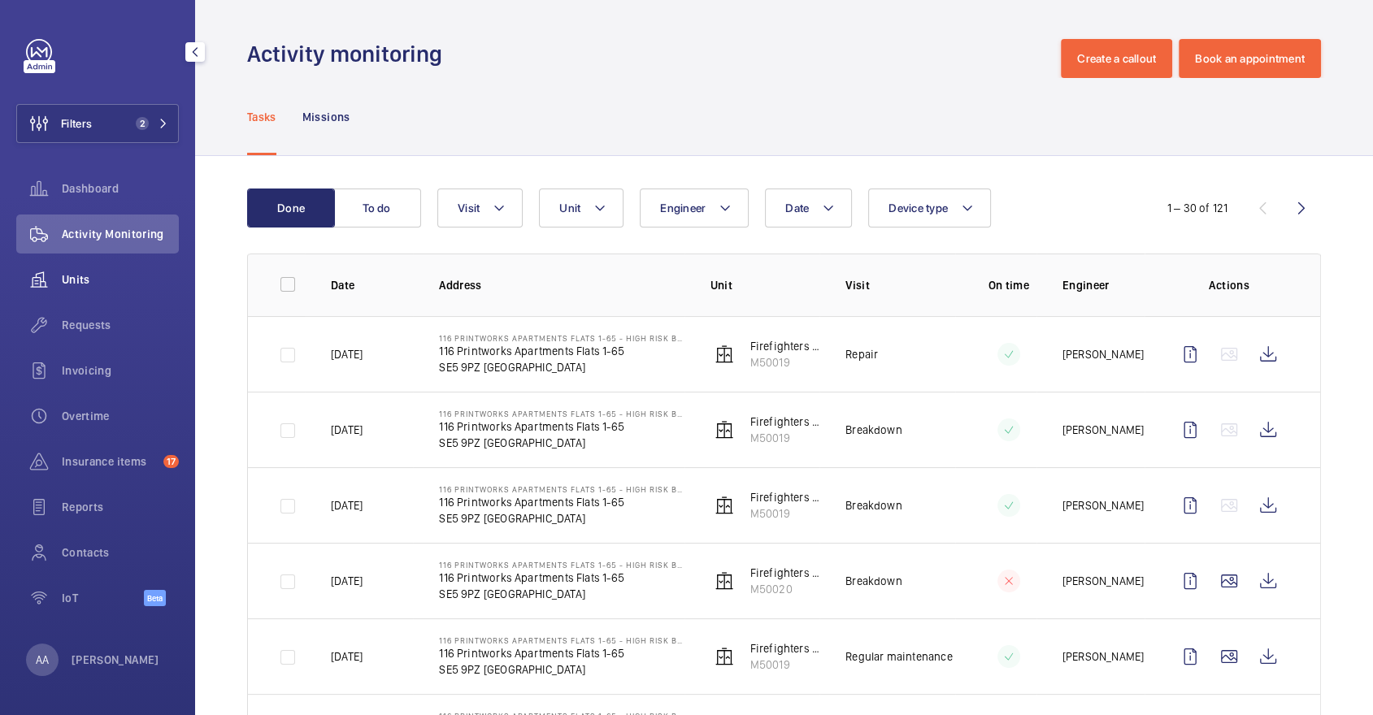
click at [117, 271] on span "Units" at bounding box center [120, 279] width 117 height 16
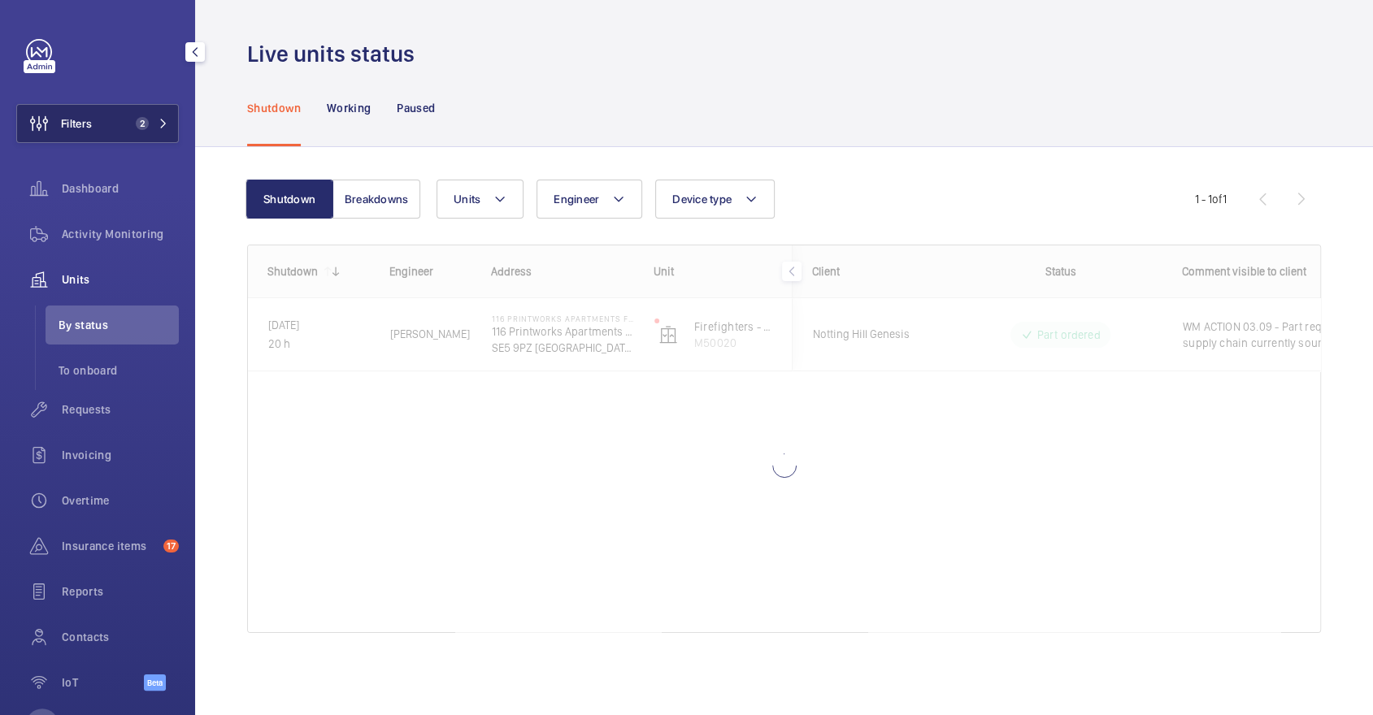
click at [150, 115] on button "Filters 2" at bounding box center [97, 123] width 163 height 39
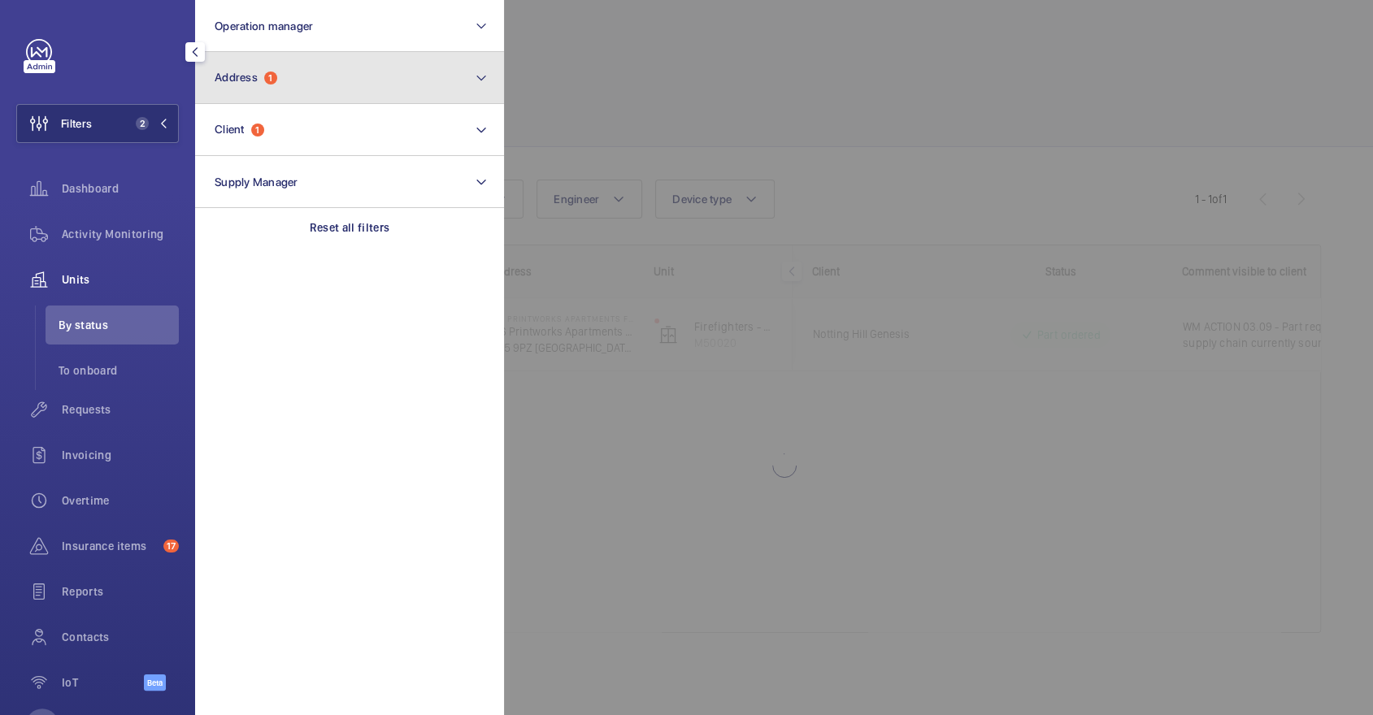
click at [326, 71] on button "Address 1" at bounding box center [349, 78] width 309 height 52
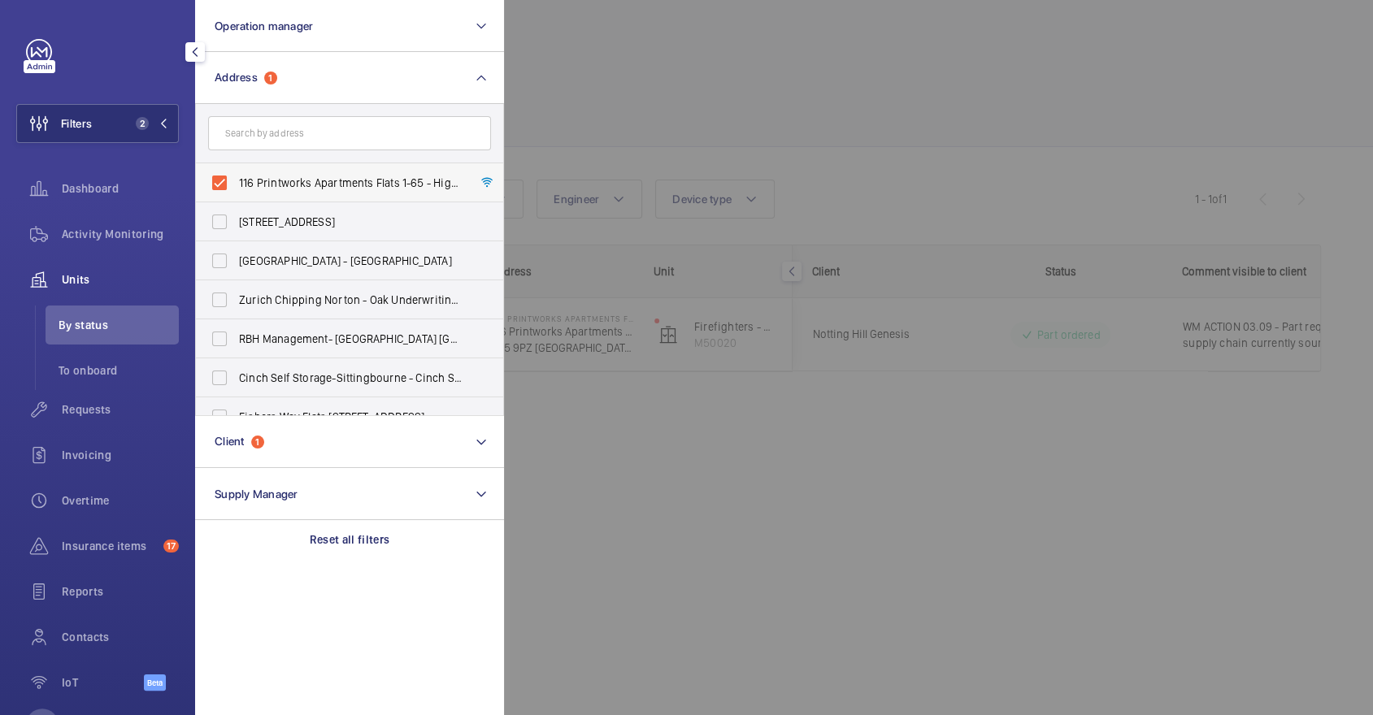
click at [286, 194] on label "116 Printworks Apartments Flats 1-65 - High Risk Building - 116 Printworks Apar…" at bounding box center [337, 182] width 283 height 39
click at [236, 194] on input "116 Printworks Apartments Flats 1-65 - High Risk Building - 116 Printworks Apar…" at bounding box center [219, 183] width 33 height 33
checkbox input "false"
click at [658, 142] on div at bounding box center [1190, 357] width 1373 height 715
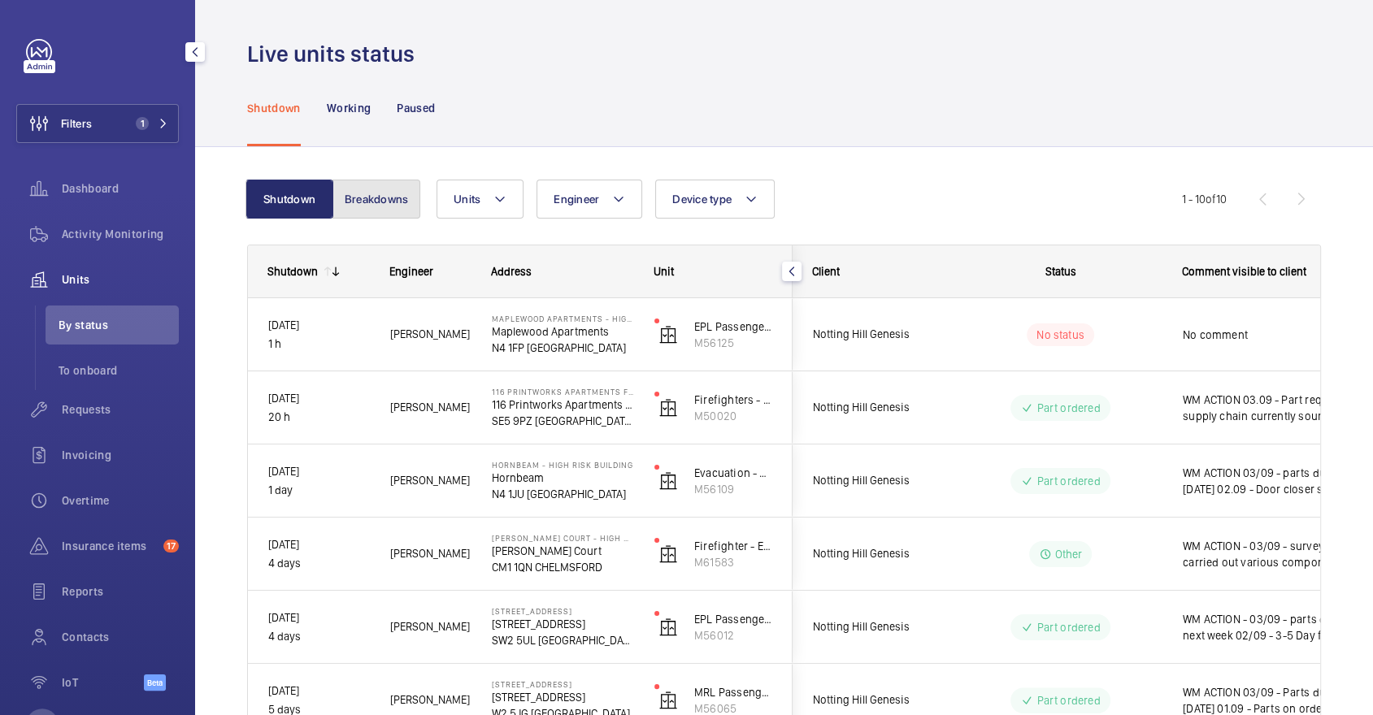
click at [372, 190] on button "Breakdowns" at bounding box center [376, 199] width 88 height 39
